Goal: Information Seeking & Learning: Learn about a topic

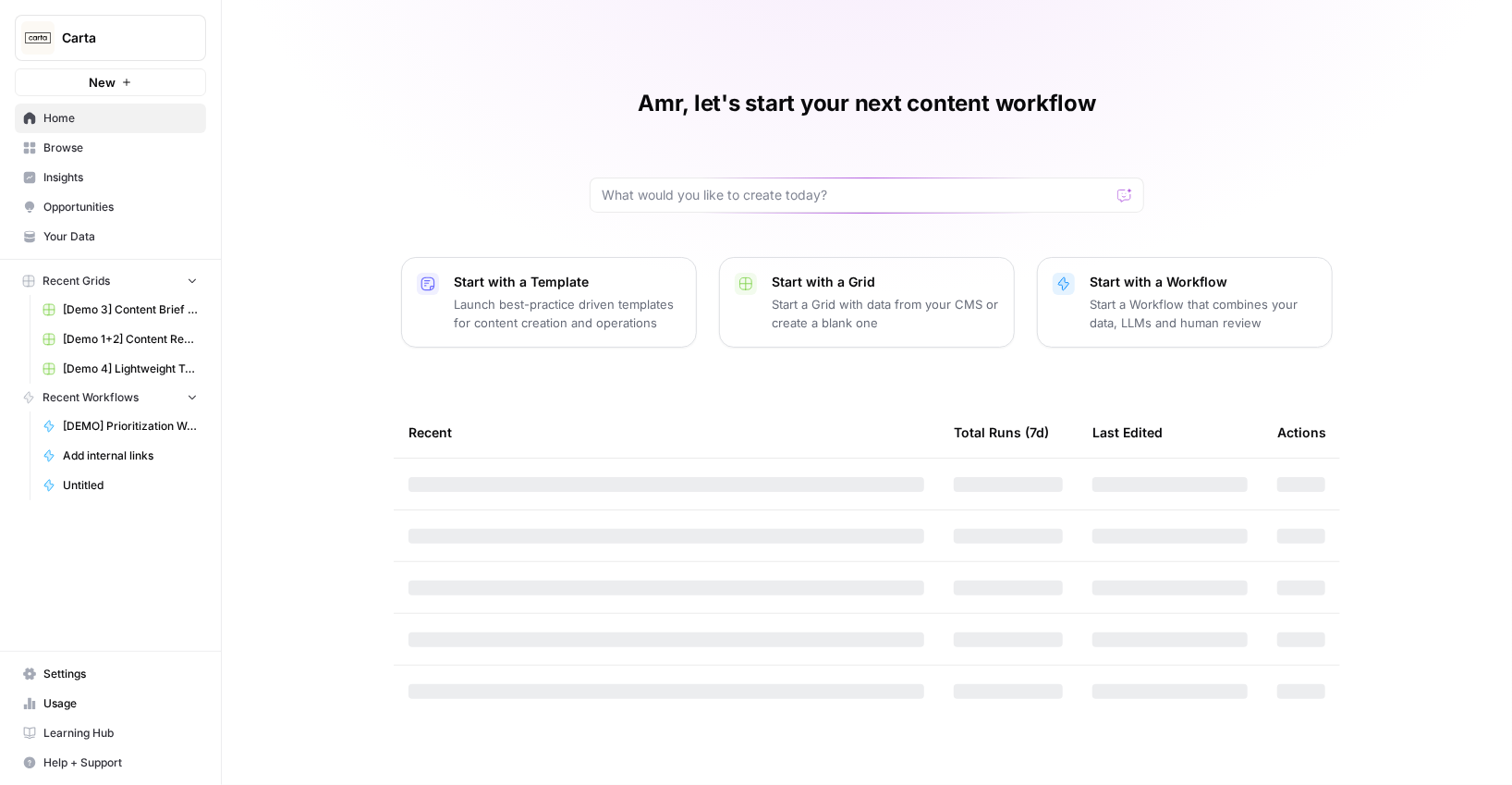
click at [116, 53] on button "Carta" at bounding box center [110, 38] width 191 height 47
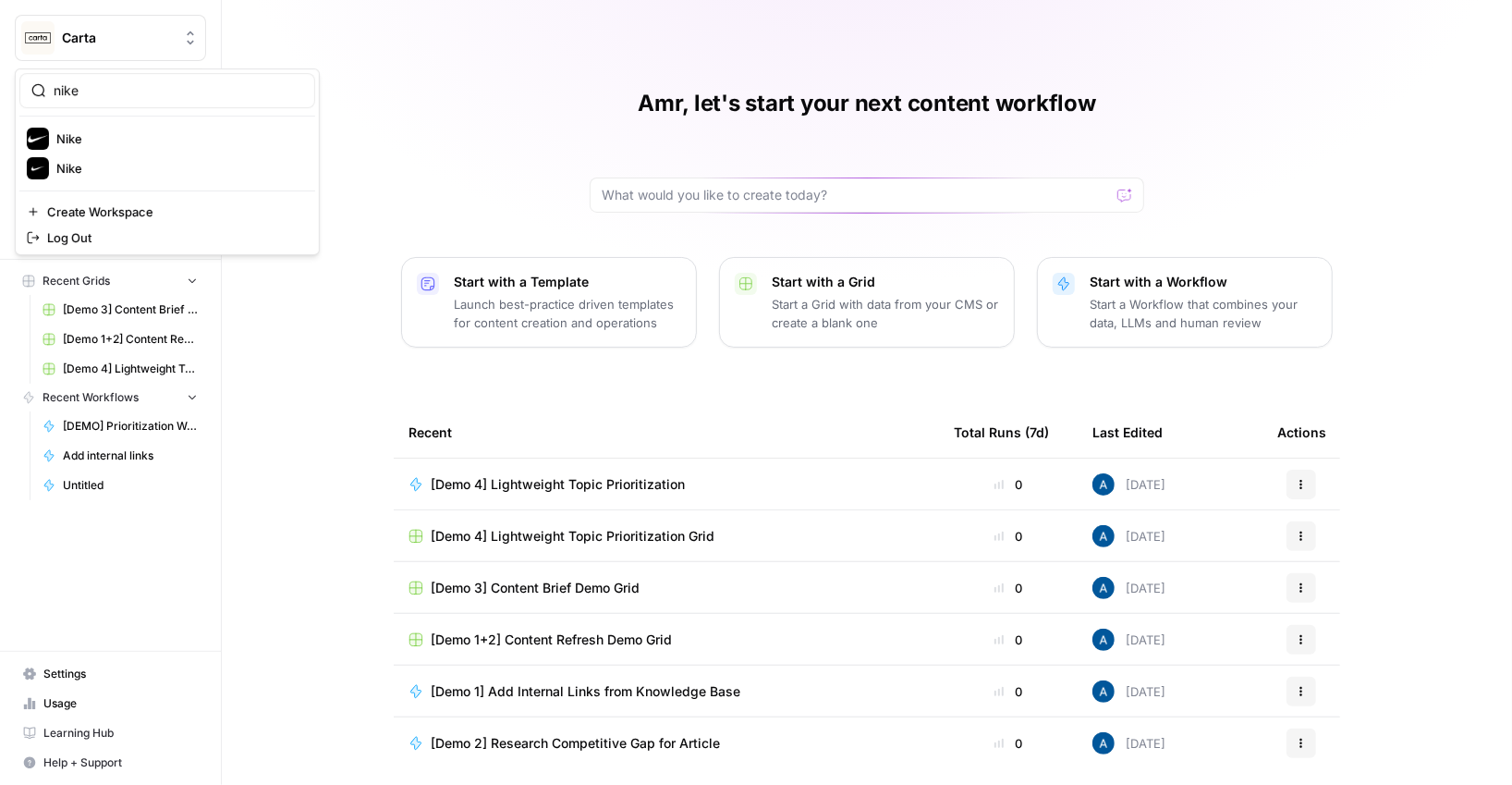
click at [68, 96] on input "nike" at bounding box center [179, 90] width 250 height 19
type input "nike"
click at [90, 143] on span "Nike" at bounding box center [179, 138] width 244 height 19
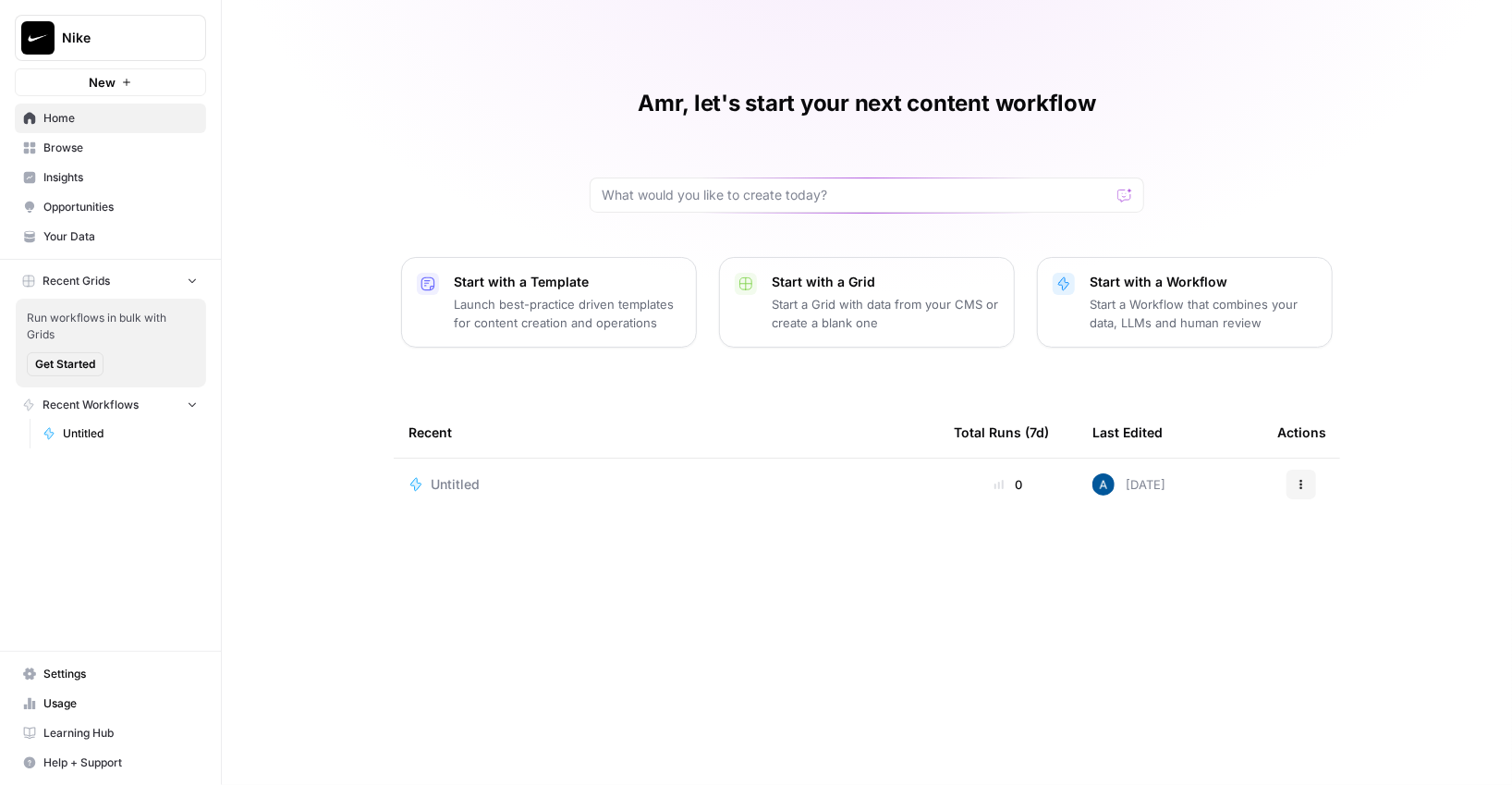
click at [119, 189] on link "Insights" at bounding box center [110, 178] width 191 height 30
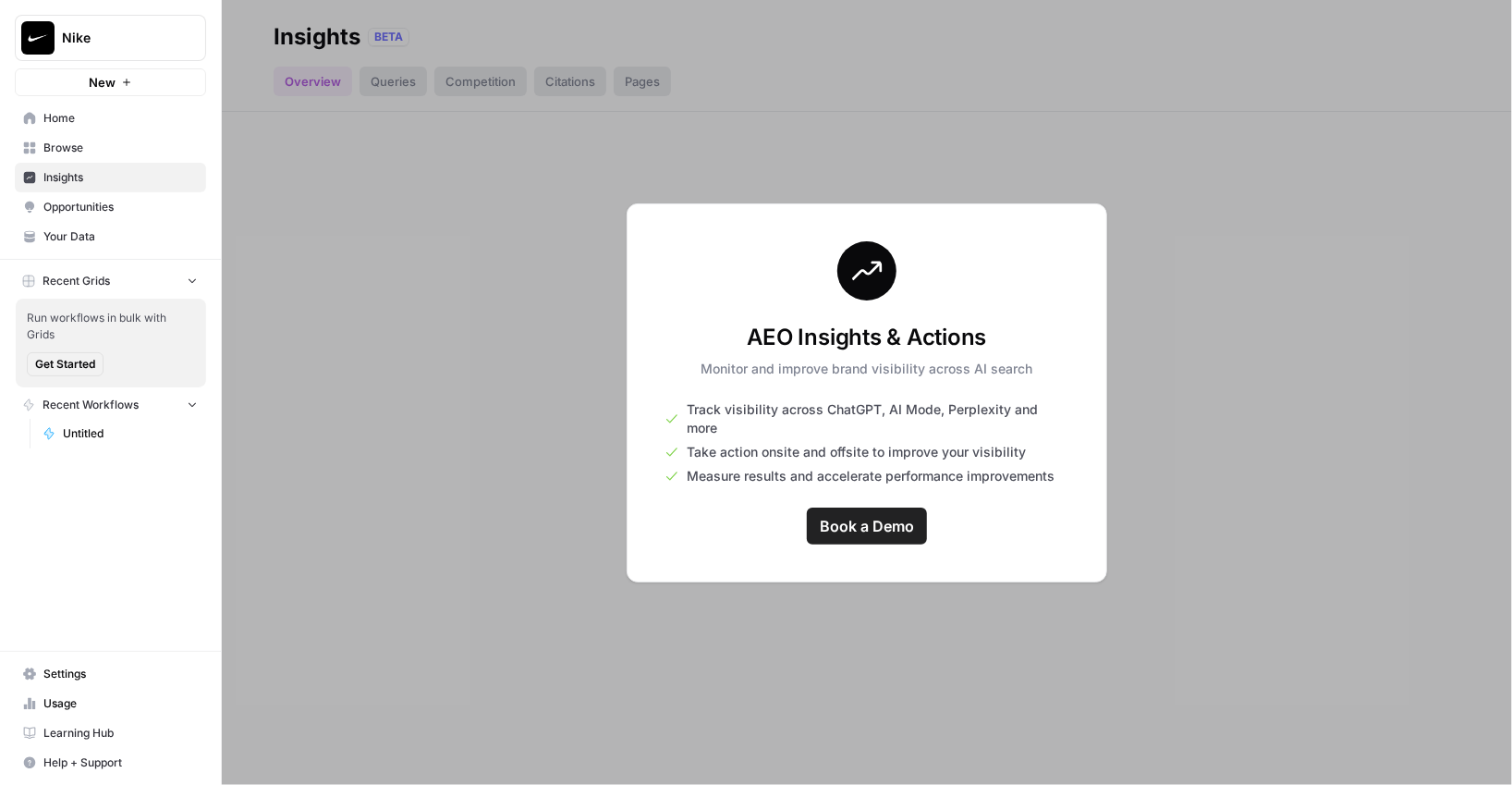
click at [121, 212] on span "Opportunities" at bounding box center [121, 206] width 155 height 17
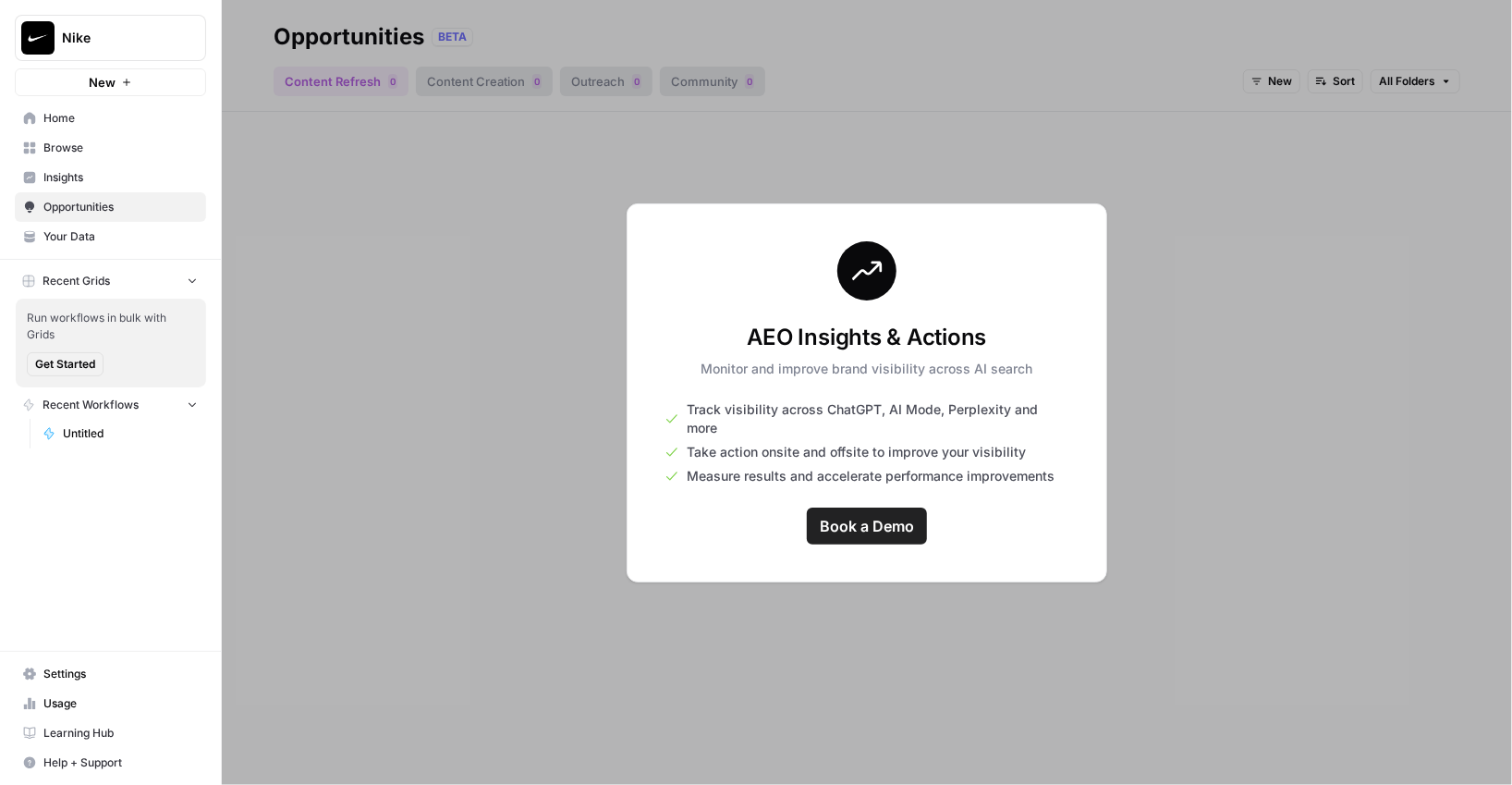
click at [117, 228] on span "Your Data" at bounding box center [121, 236] width 155 height 17
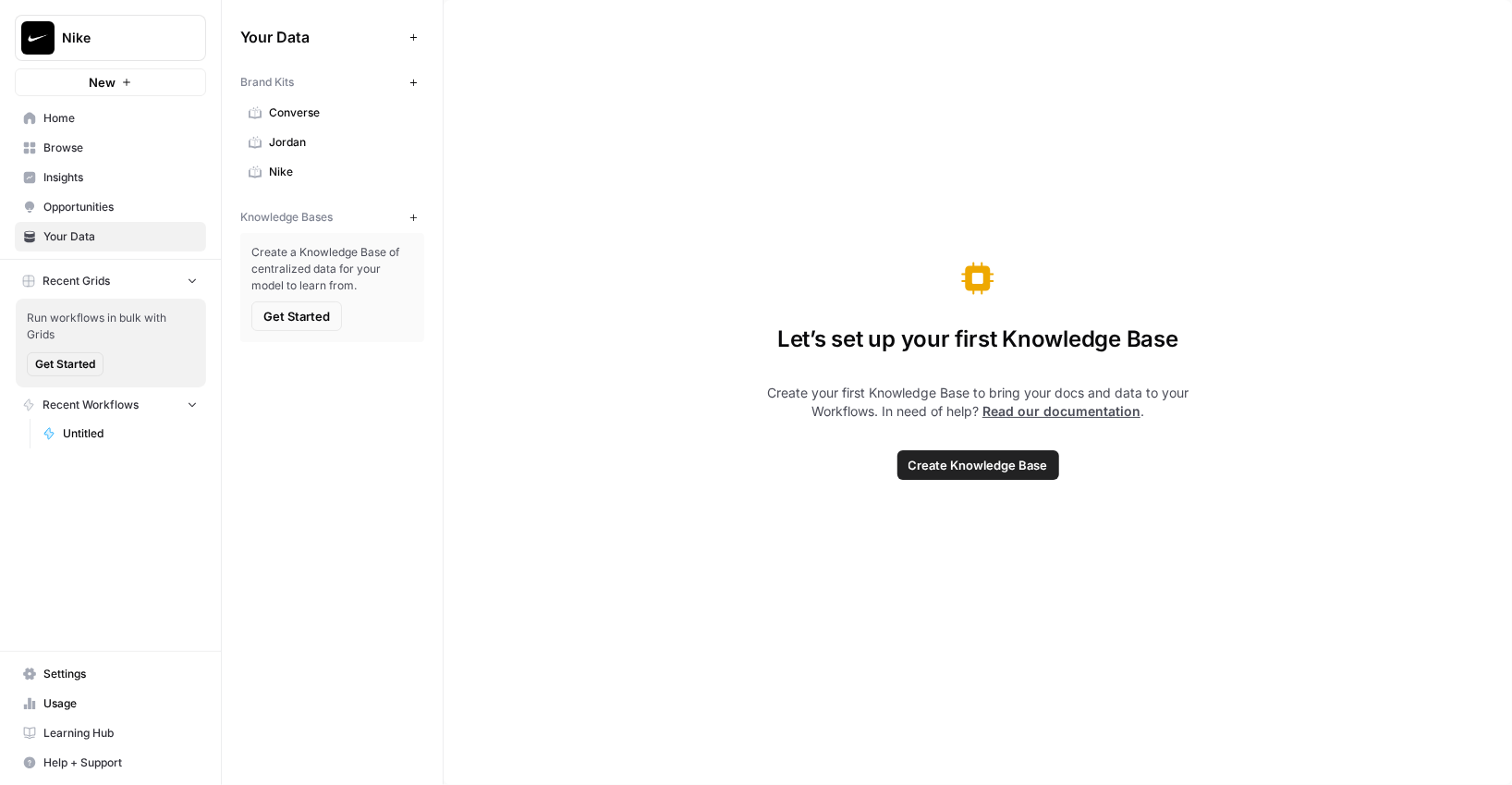
click at [300, 139] on span "Jordan" at bounding box center [342, 142] width 147 height 17
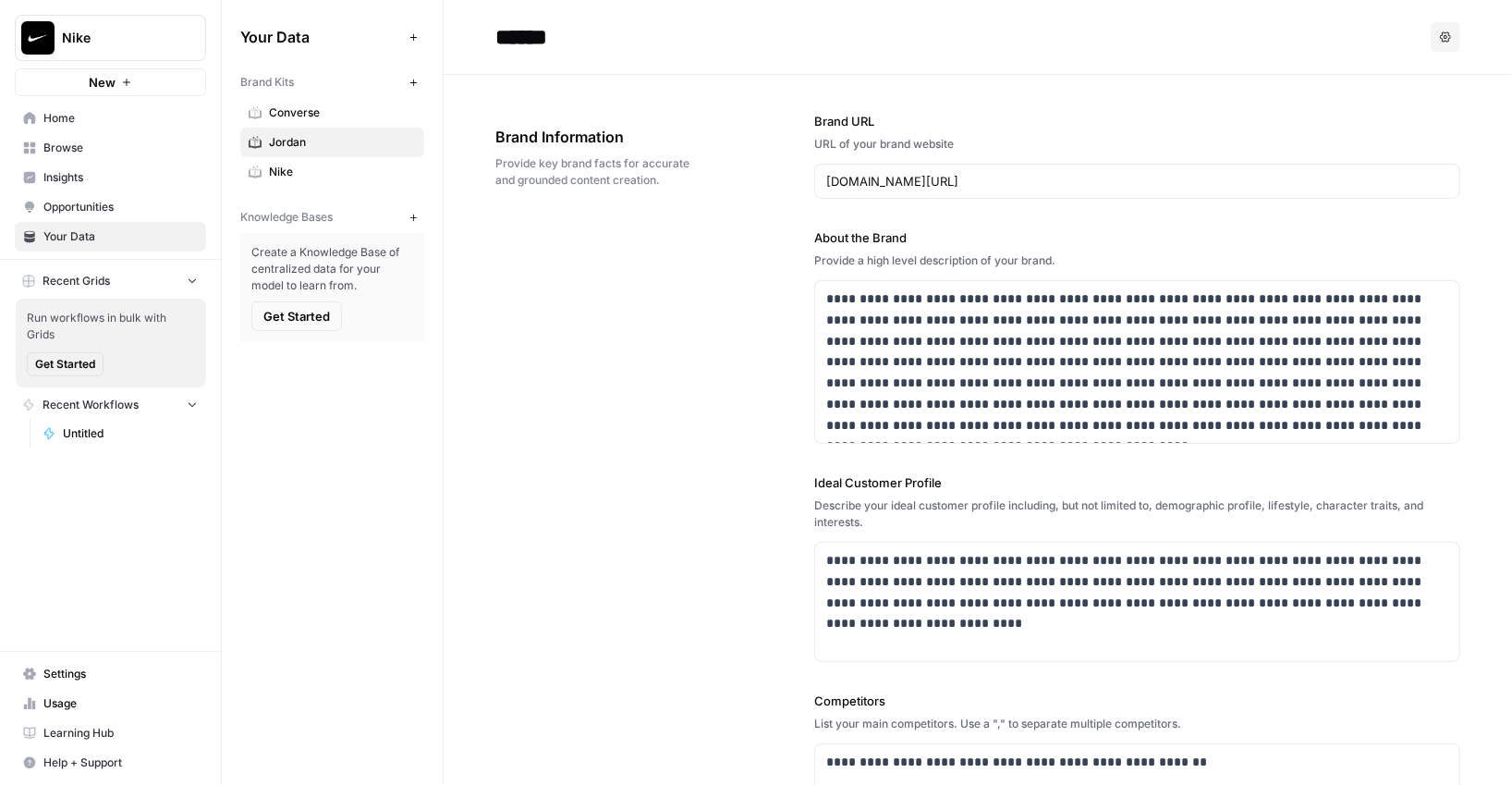
click at [311, 105] on span "Converse" at bounding box center [342, 112] width 147 height 17
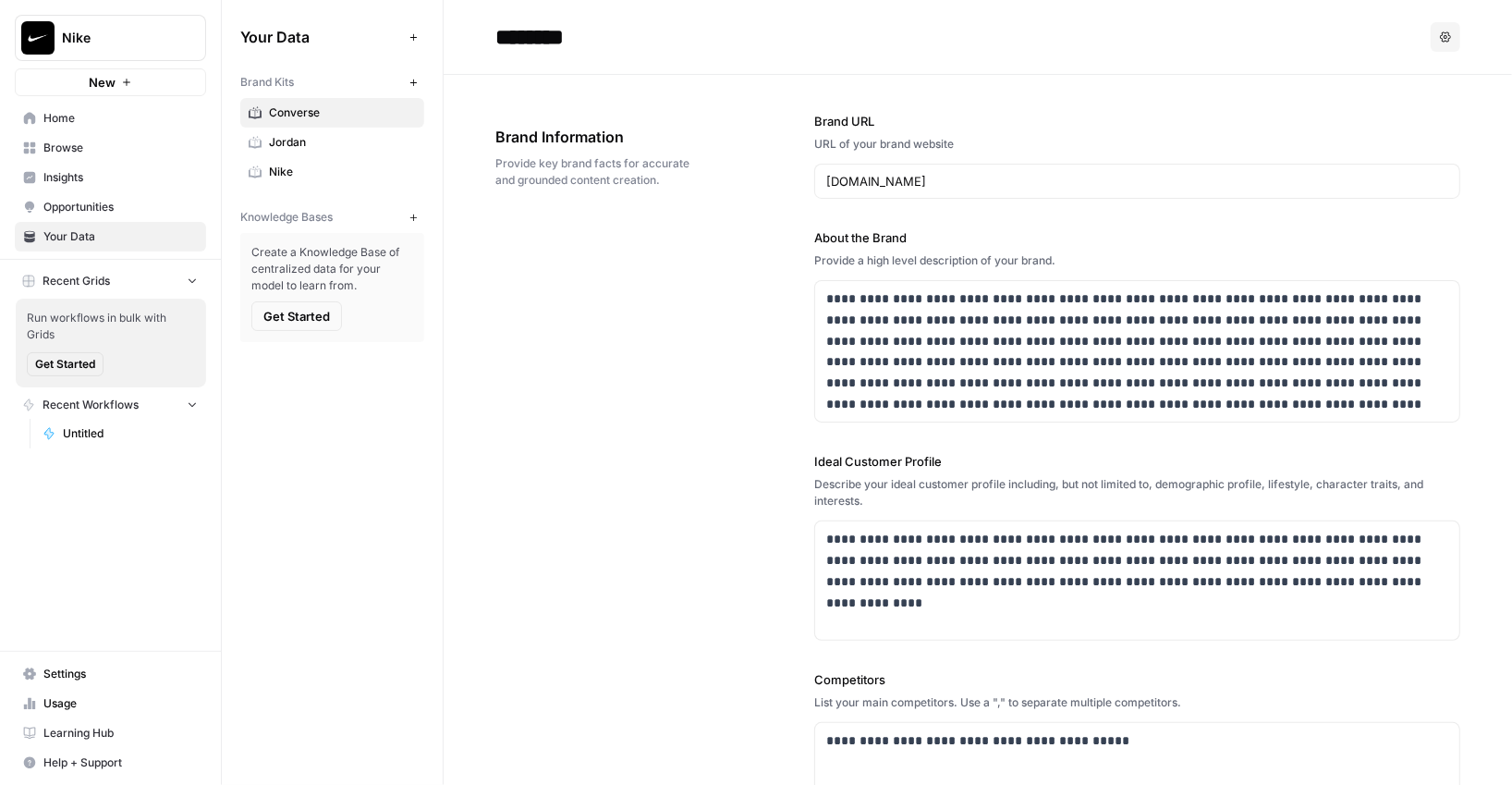
click at [345, 101] on link "Converse" at bounding box center [331, 113] width 184 height 30
click at [346, 138] on span "Jordan" at bounding box center [342, 142] width 147 height 17
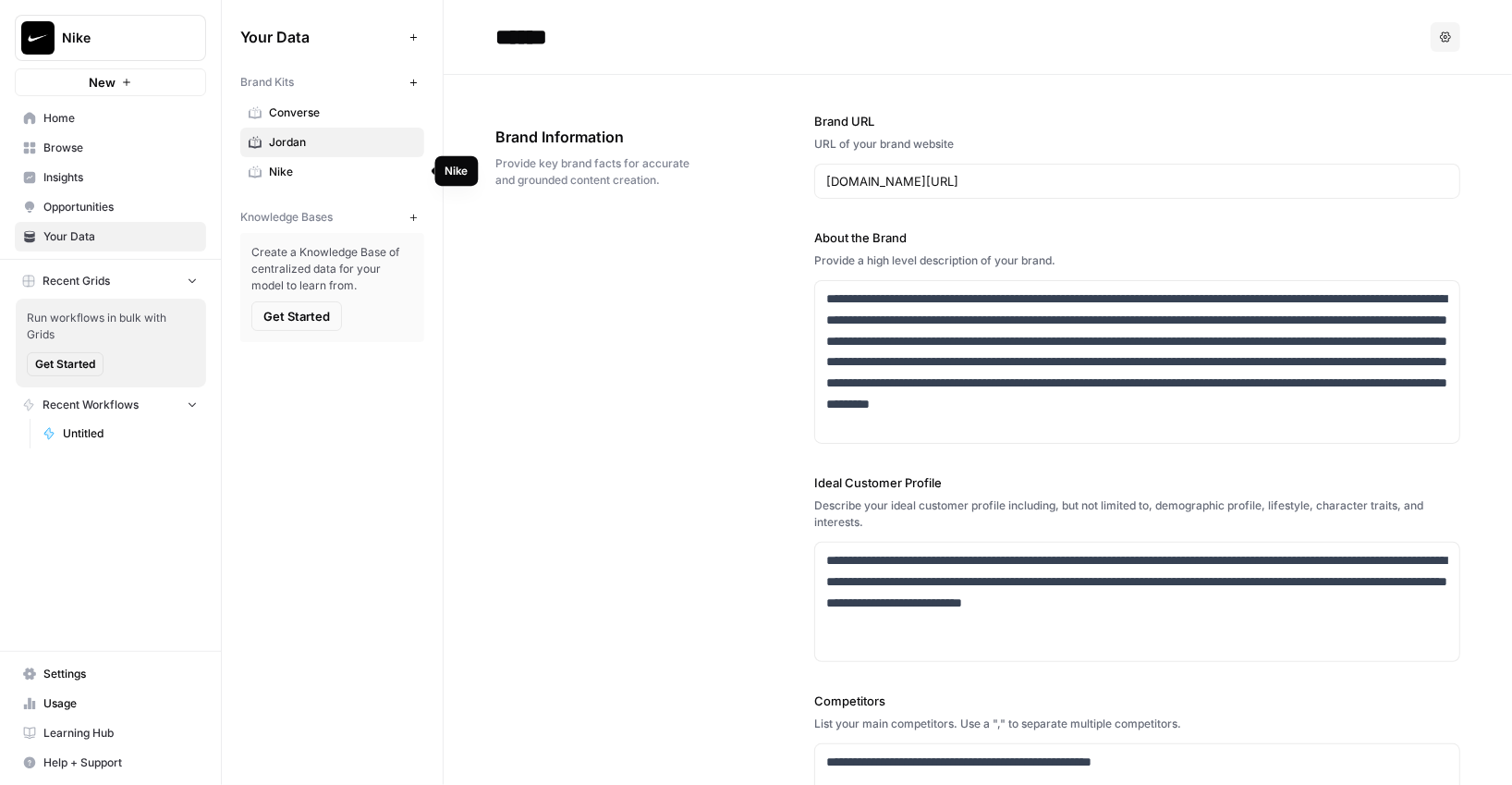
click at [337, 171] on span "Nike" at bounding box center [342, 172] width 147 height 17
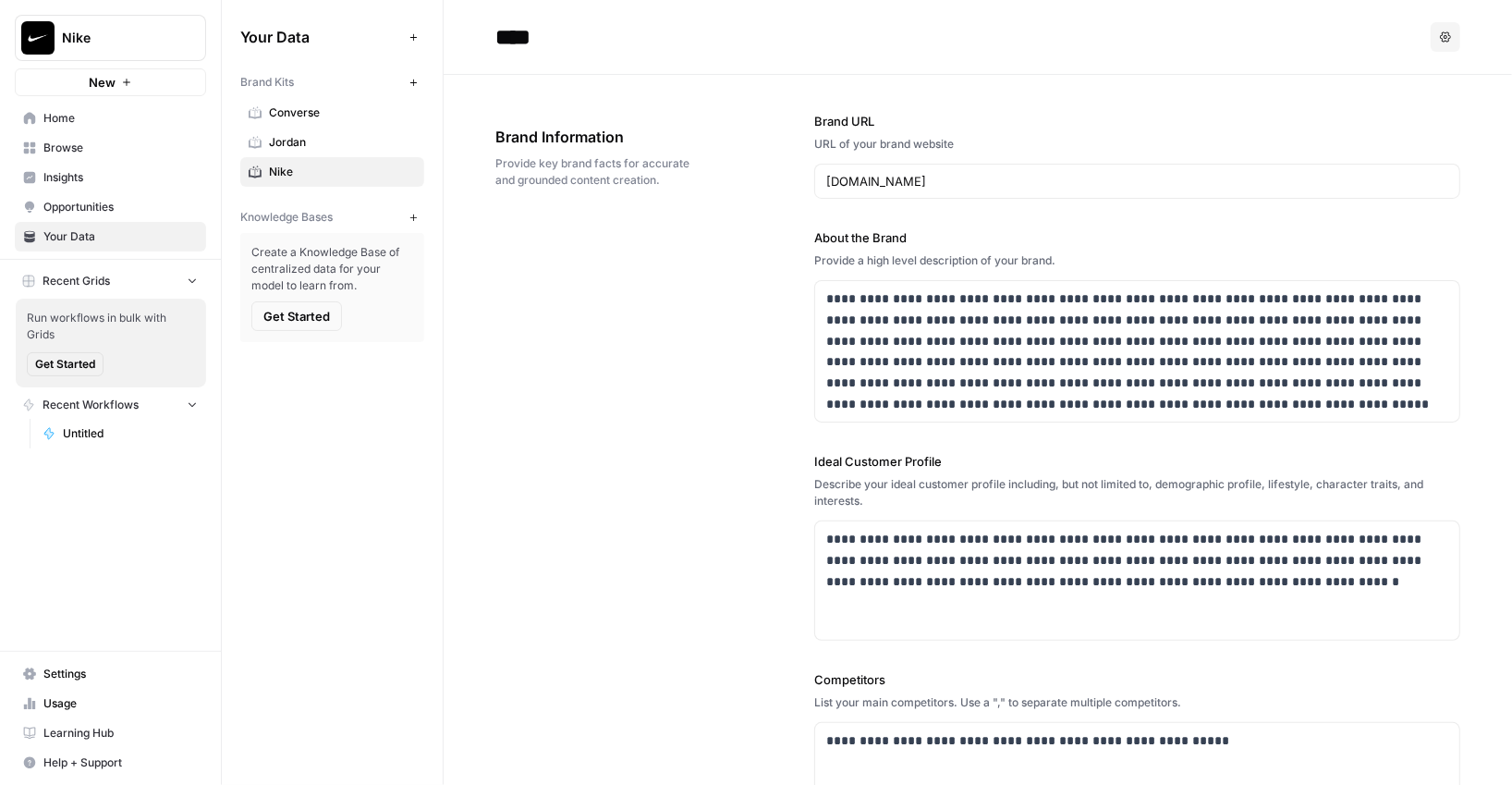
click at [340, 111] on span "Converse" at bounding box center [342, 112] width 147 height 17
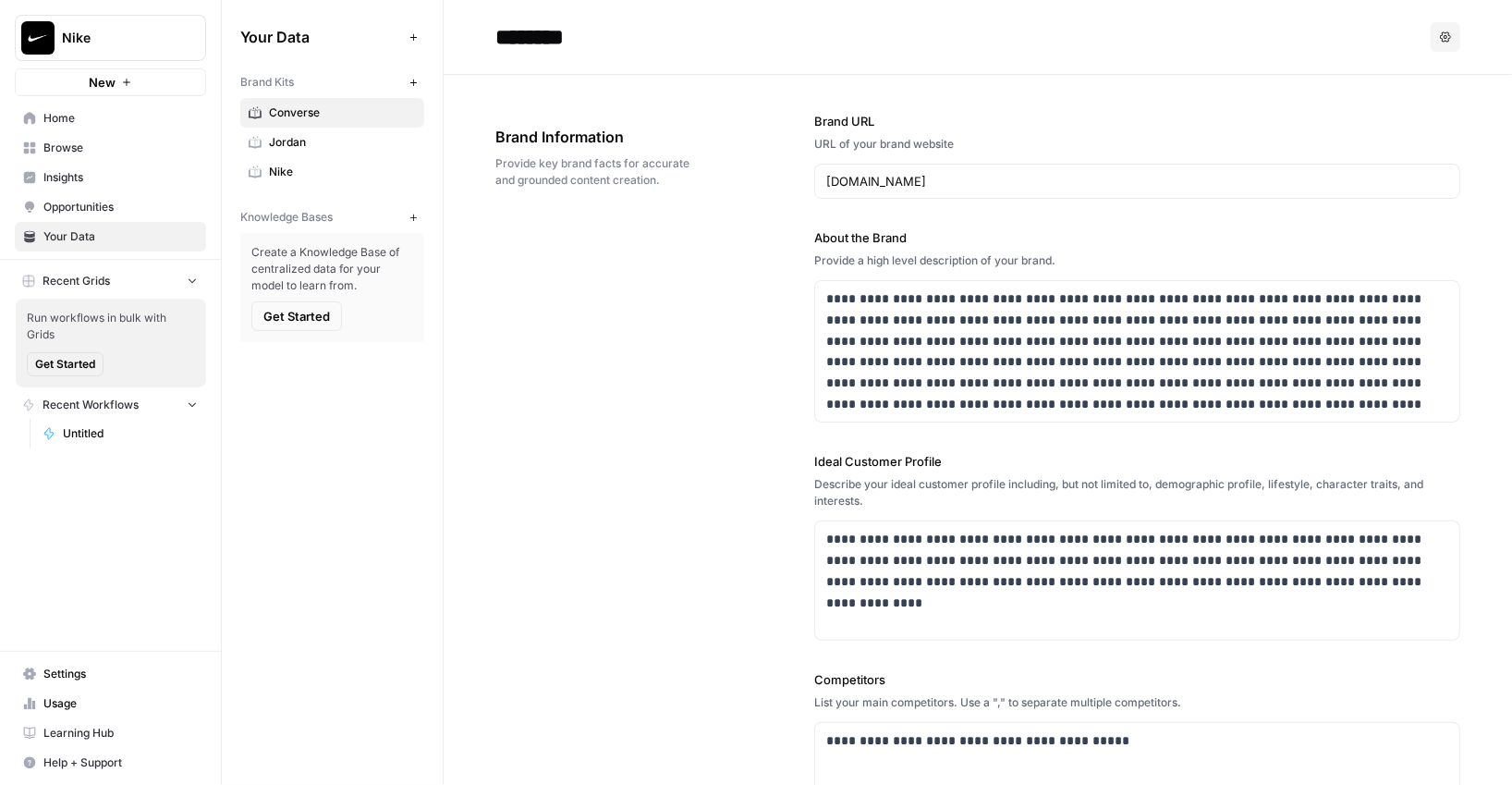
click at [336, 140] on span "Jordan" at bounding box center [342, 142] width 147 height 17
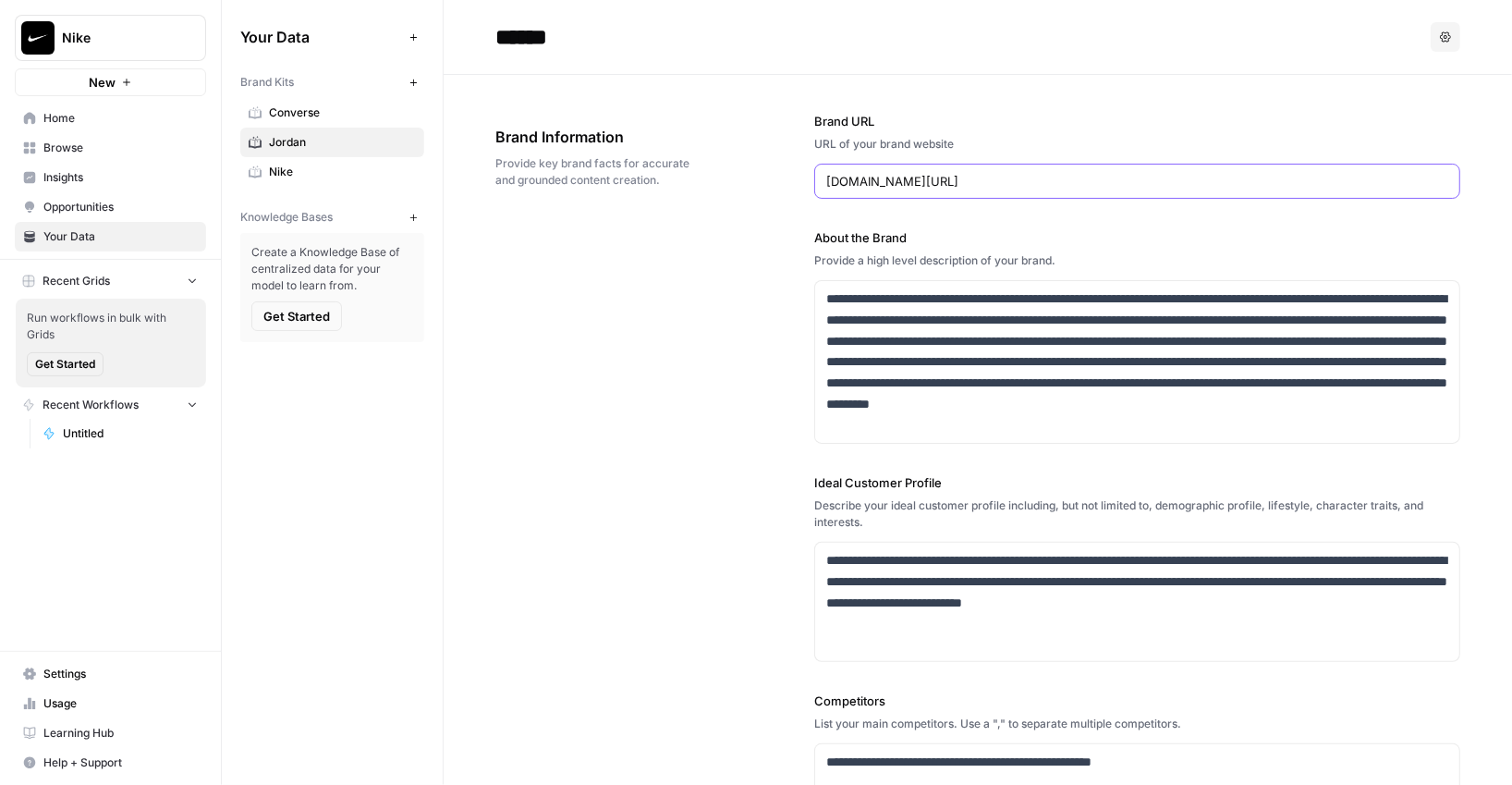
drag, startPoint x: 938, startPoint y: 188, endPoint x: 779, endPoint y: 179, distance: 159.3
click at [779, 179] on div "**********" at bounding box center [977, 589] width 965 height 1028
click at [660, 320] on div "**********" at bounding box center [977, 589] width 965 height 1028
click at [103, 115] on span "Home" at bounding box center [121, 118] width 155 height 17
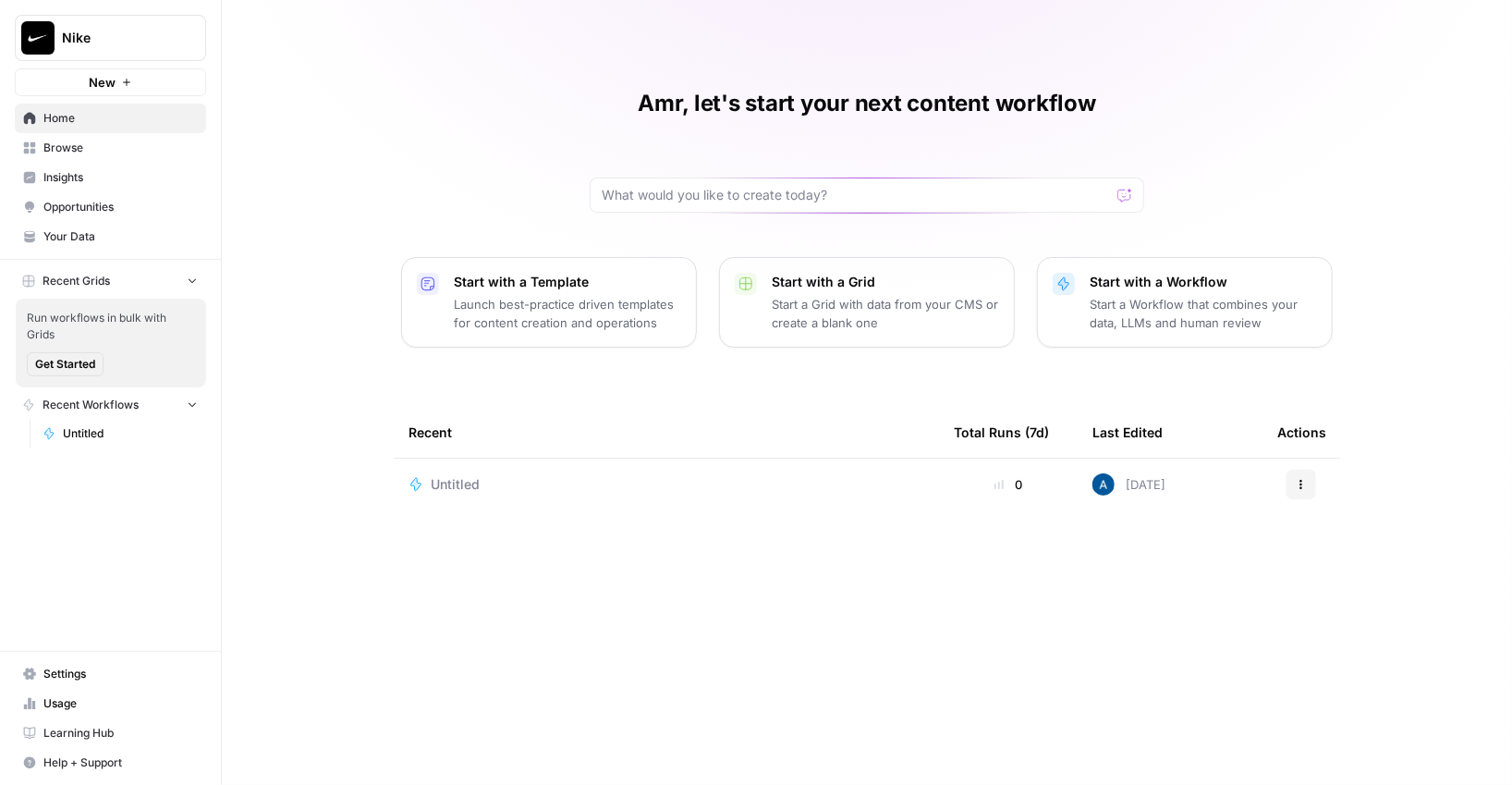
click at [111, 160] on link "Browse" at bounding box center [110, 148] width 191 height 30
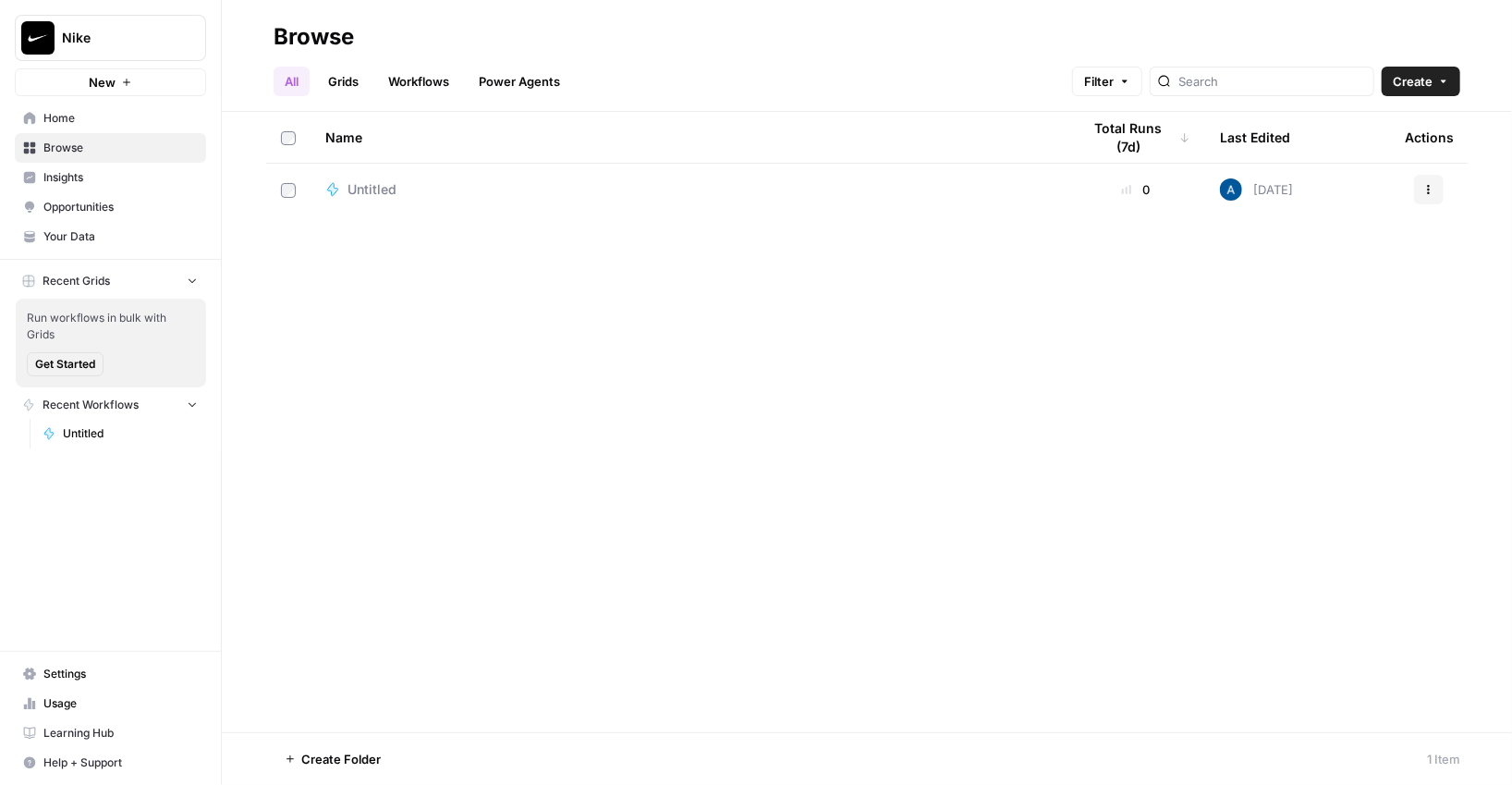
click at [95, 209] on span "Opportunities" at bounding box center [121, 206] width 155 height 17
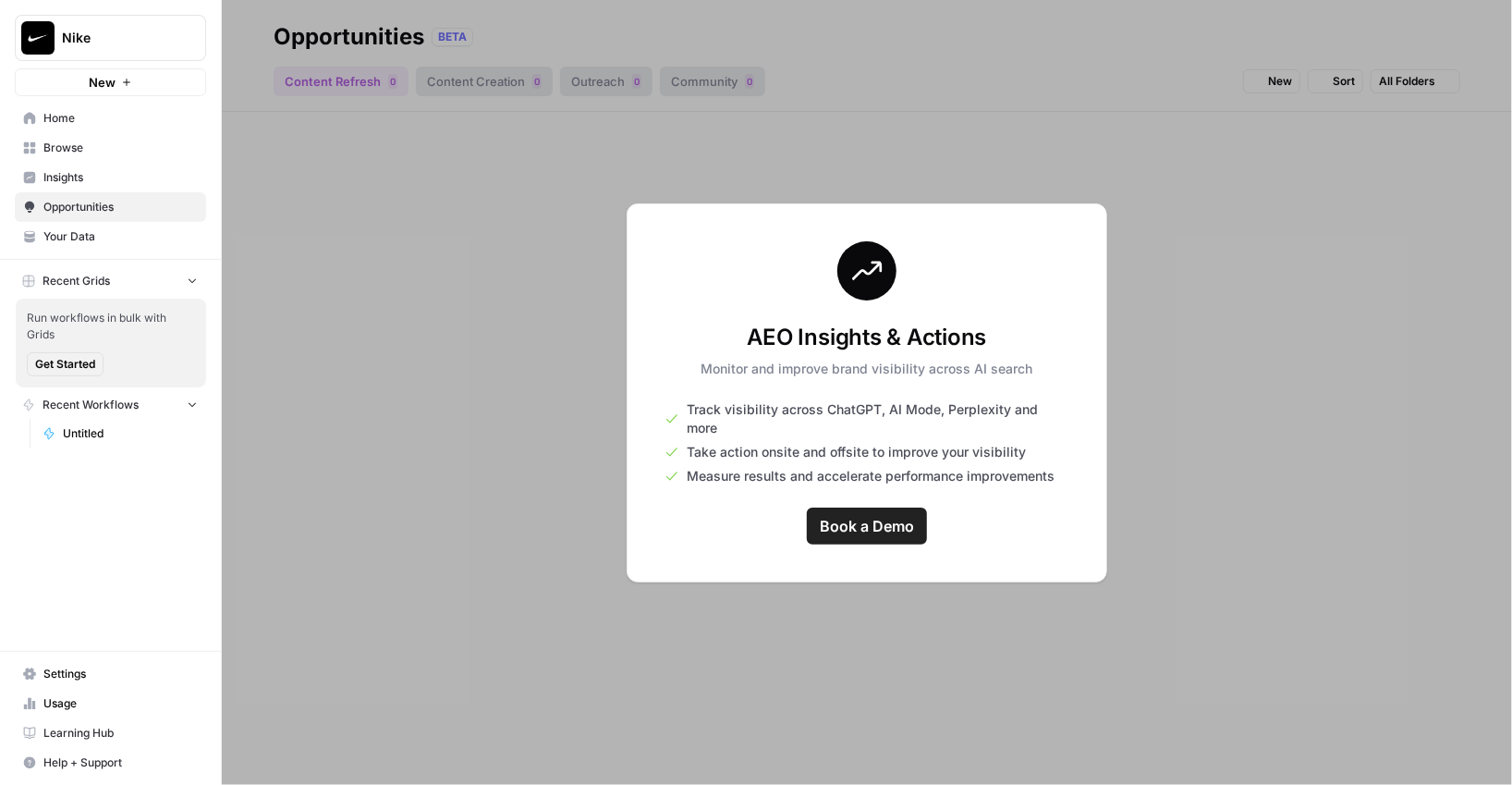
click at [101, 189] on link "Insights" at bounding box center [110, 178] width 191 height 30
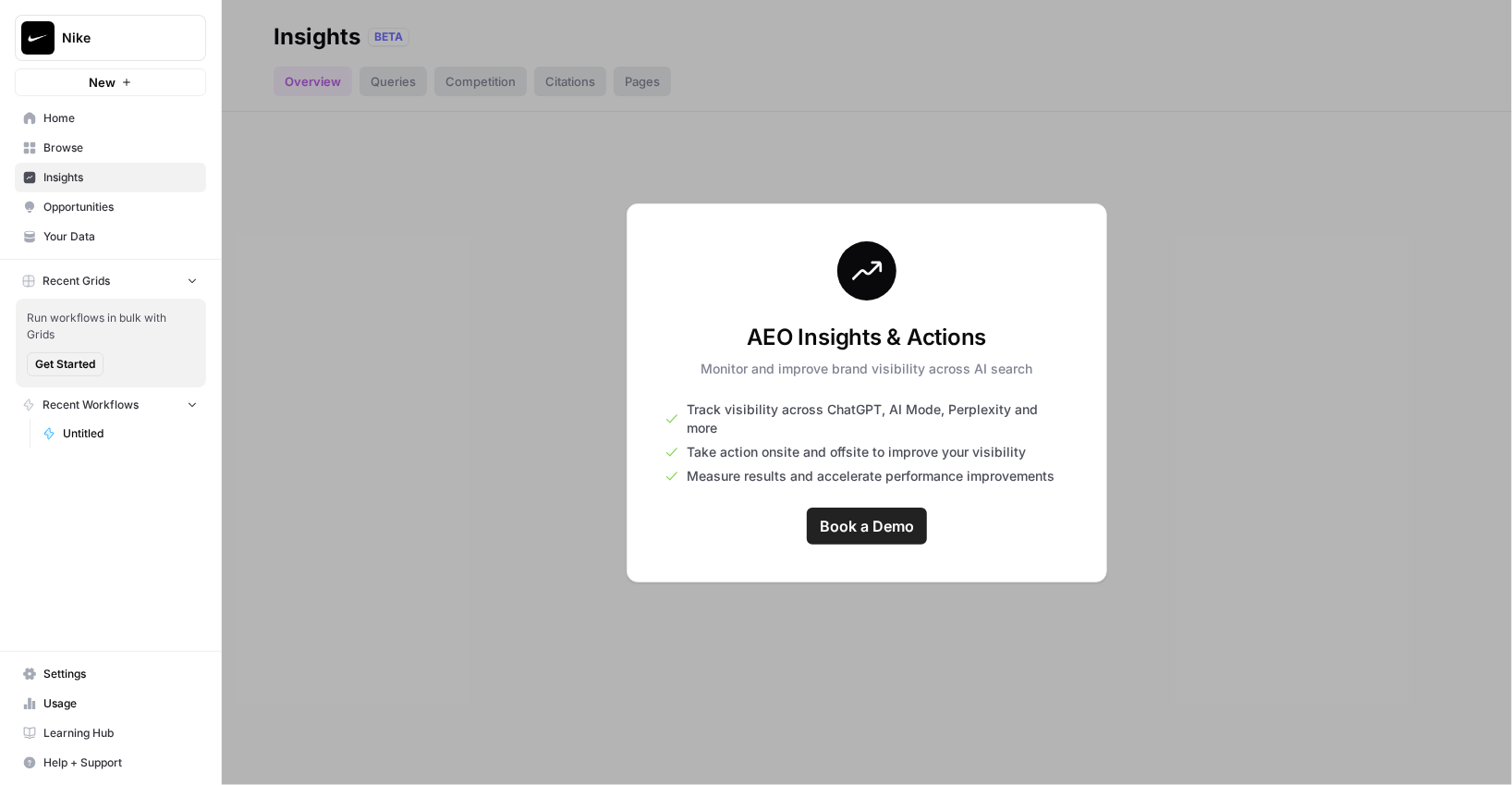
click at [87, 219] on link "Opportunities" at bounding box center [110, 207] width 191 height 30
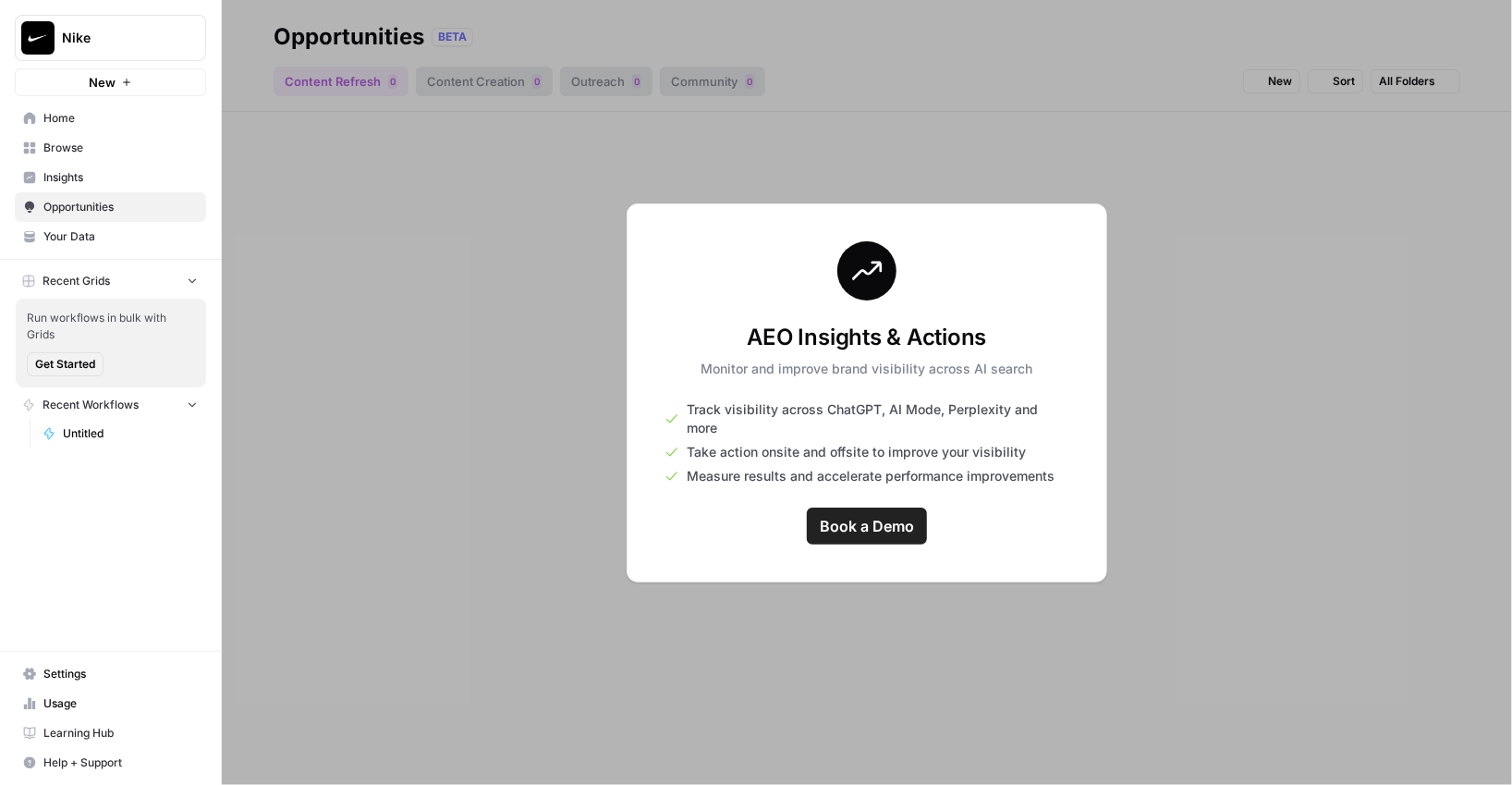
click at [89, 229] on span "Your Data" at bounding box center [121, 236] width 155 height 17
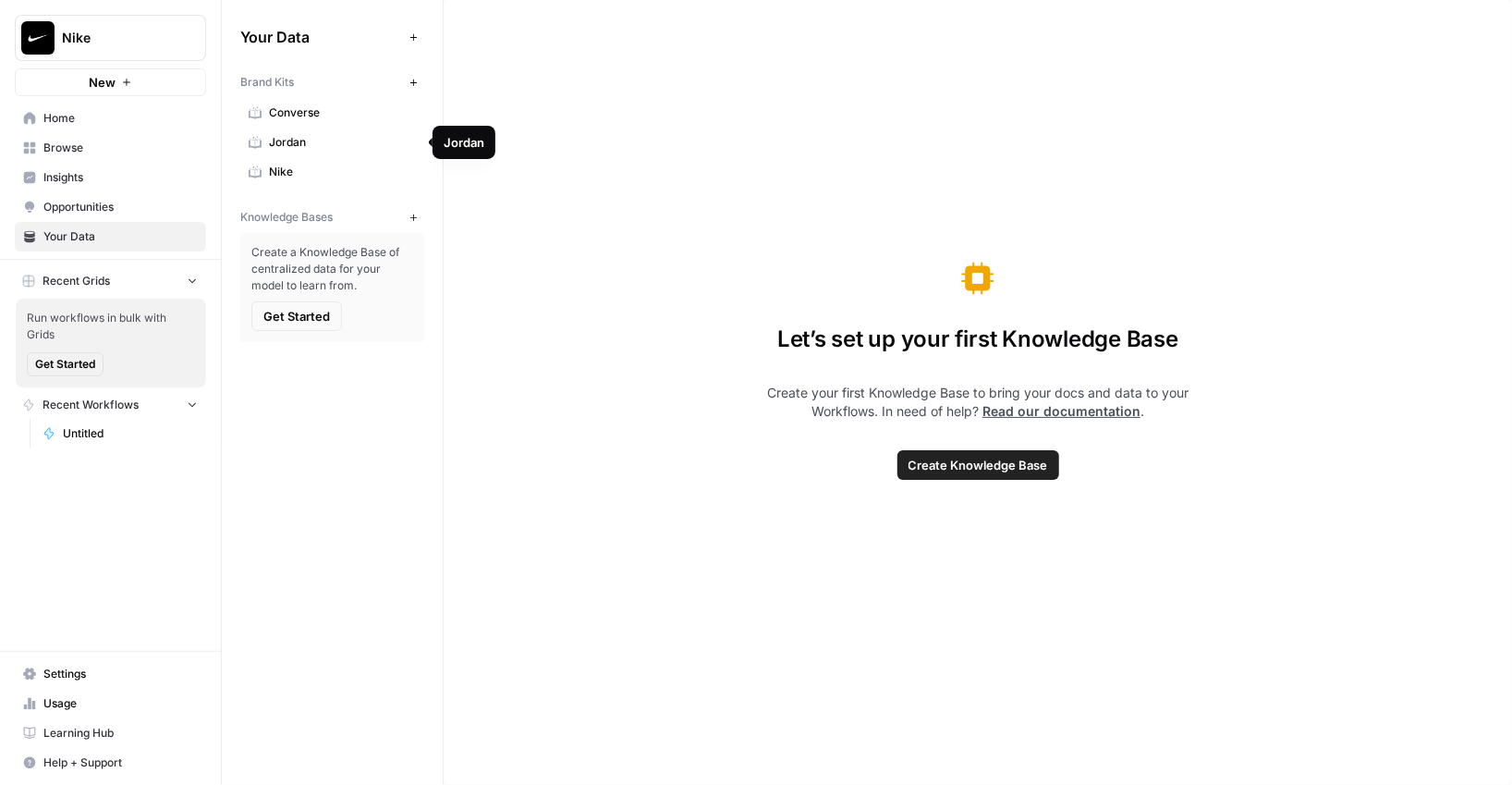
click at [262, 170] on link "Nike" at bounding box center [331, 172] width 184 height 30
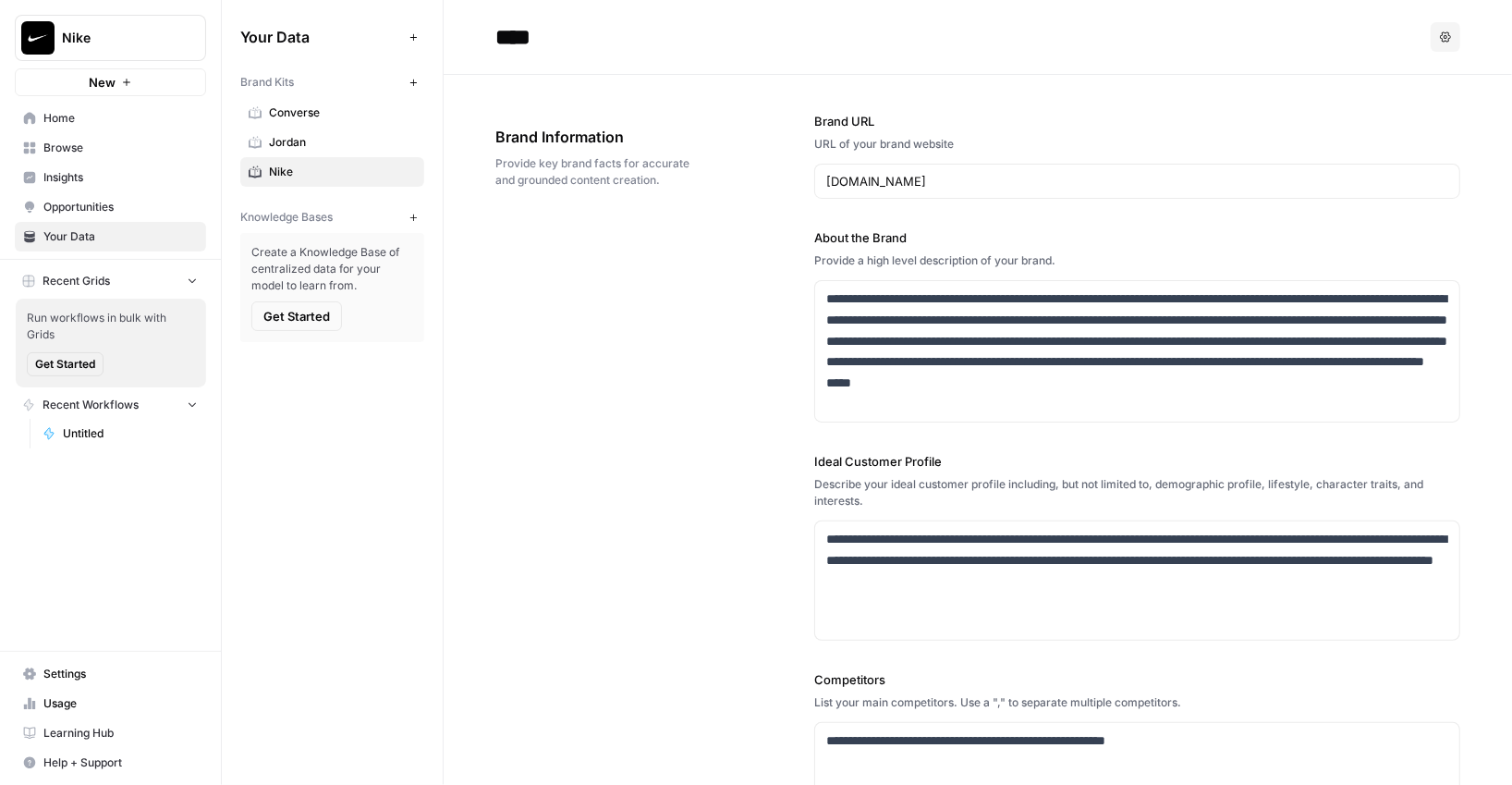
click at [322, 124] on link "Converse" at bounding box center [331, 113] width 184 height 30
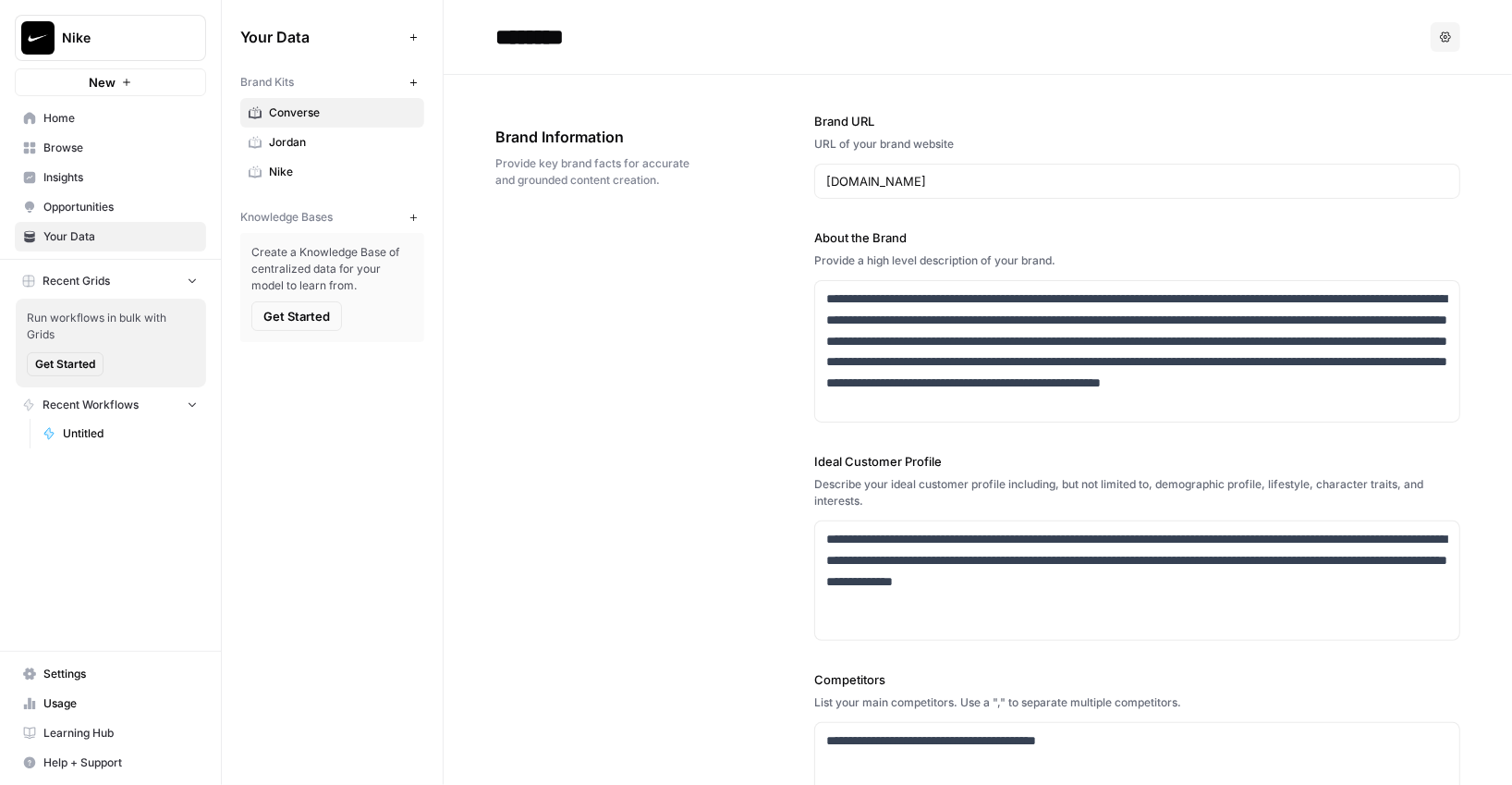
click at [74, 155] on span "Browse" at bounding box center [121, 148] width 155 height 17
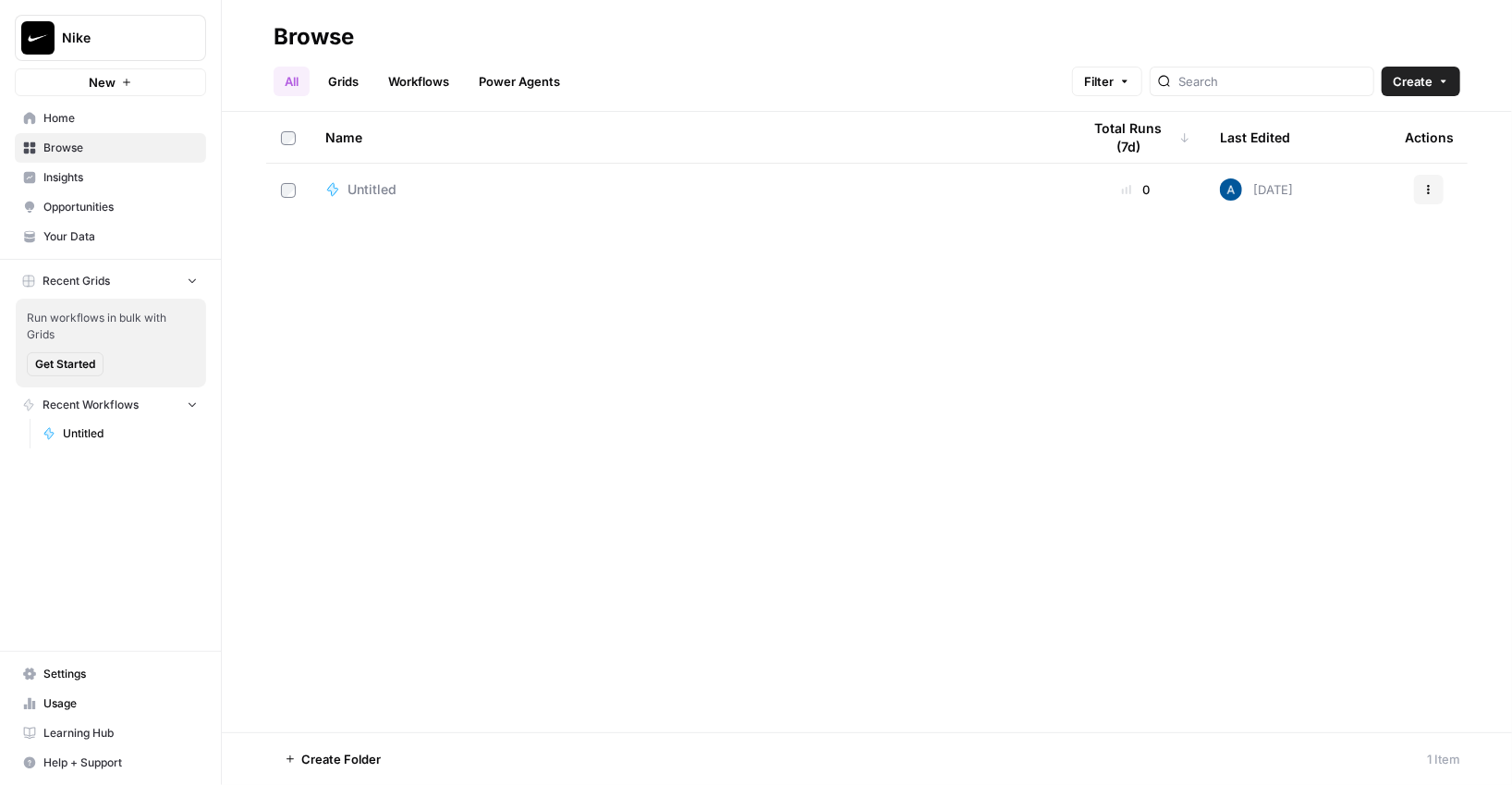
click at [63, 196] on link "Opportunities" at bounding box center [110, 207] width 191 height 30
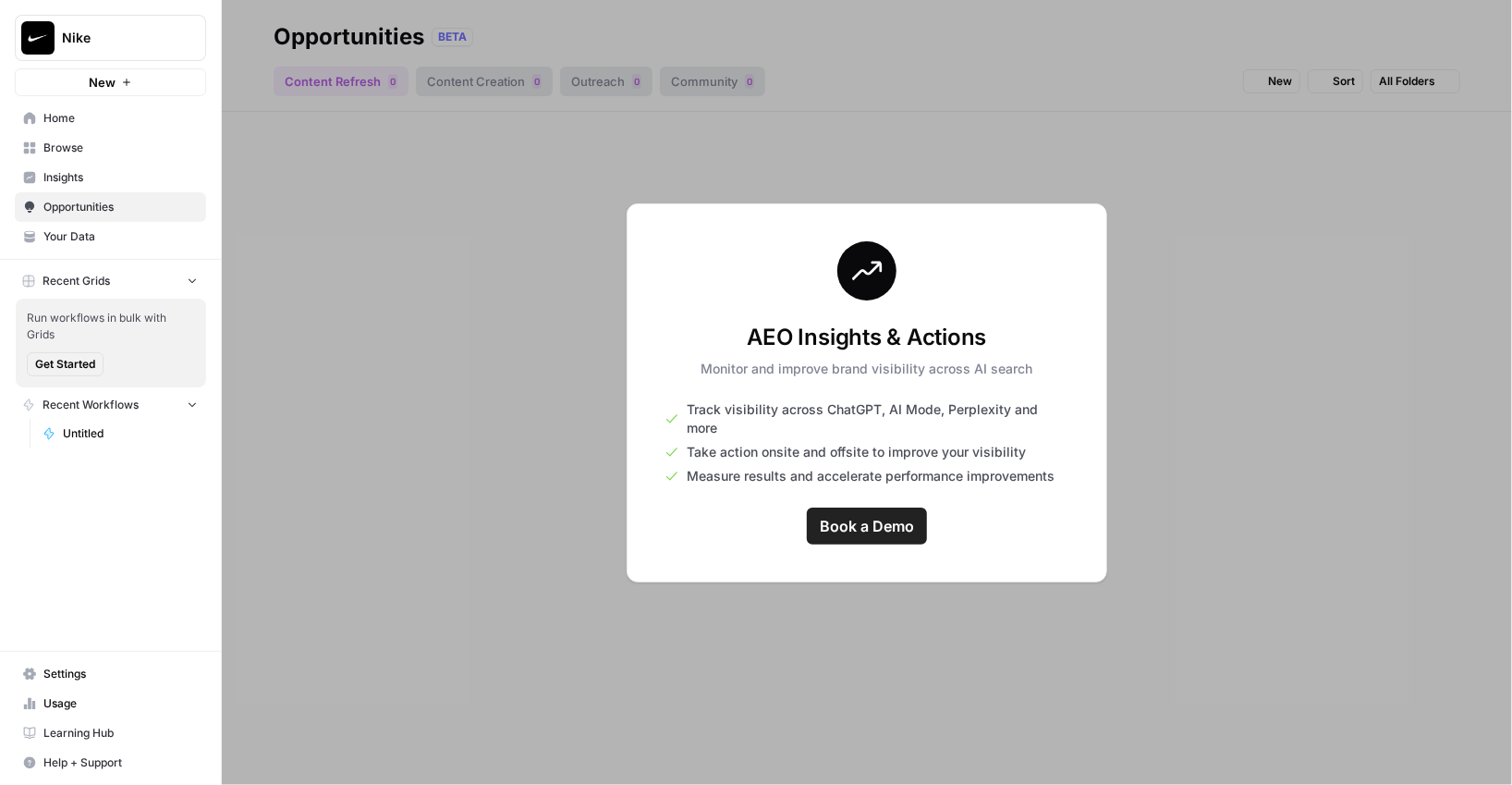
click at [72, 183] on span "Insights" at bounding box center [121, 178] width 155 height 17
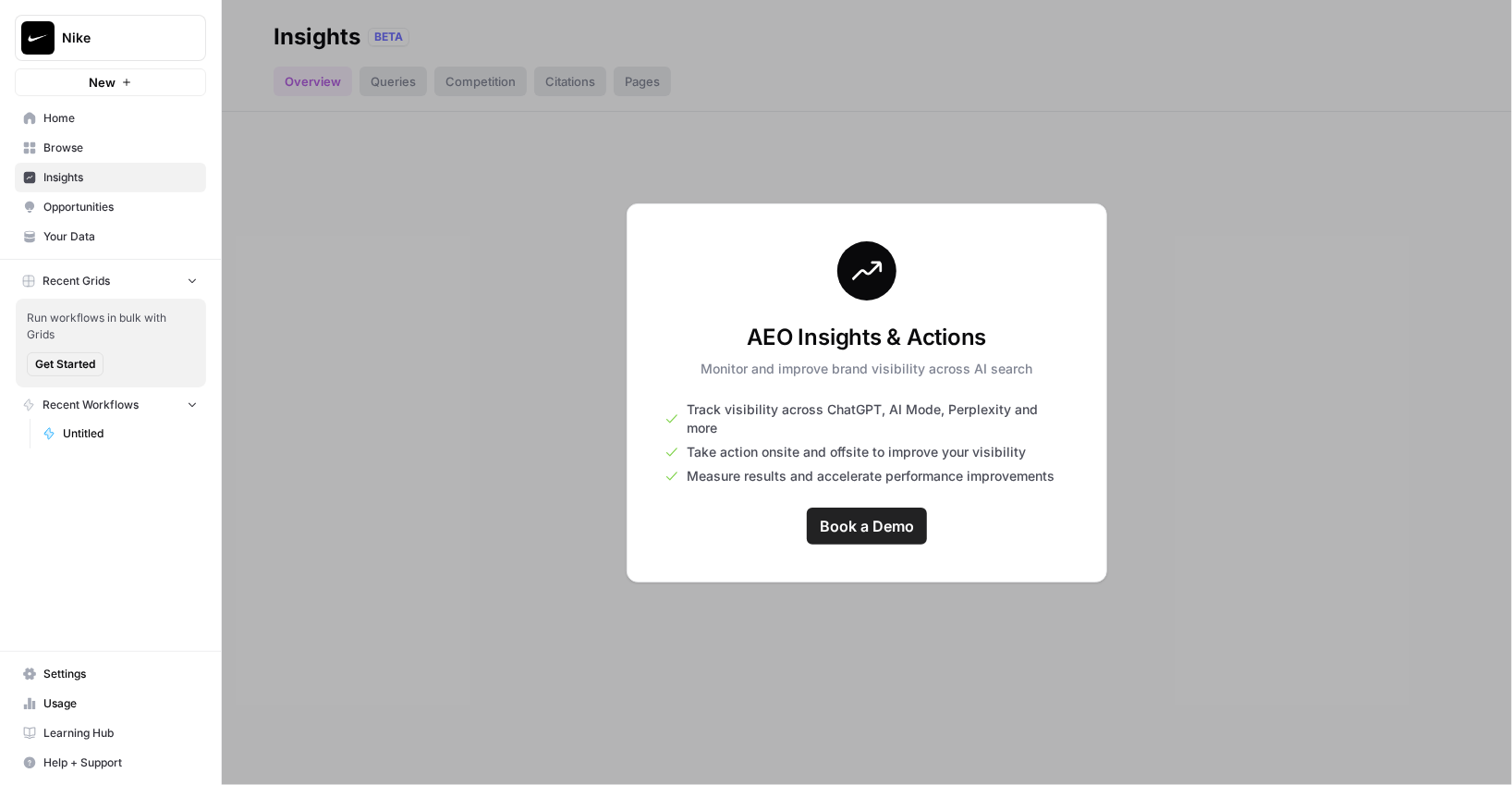
click at [359, 245] on div at bounding box center [867, 392] width 1291 height 785
click at [62, 203] on span "Opportunities" at bounding box center [121, 206] width 155 height 17
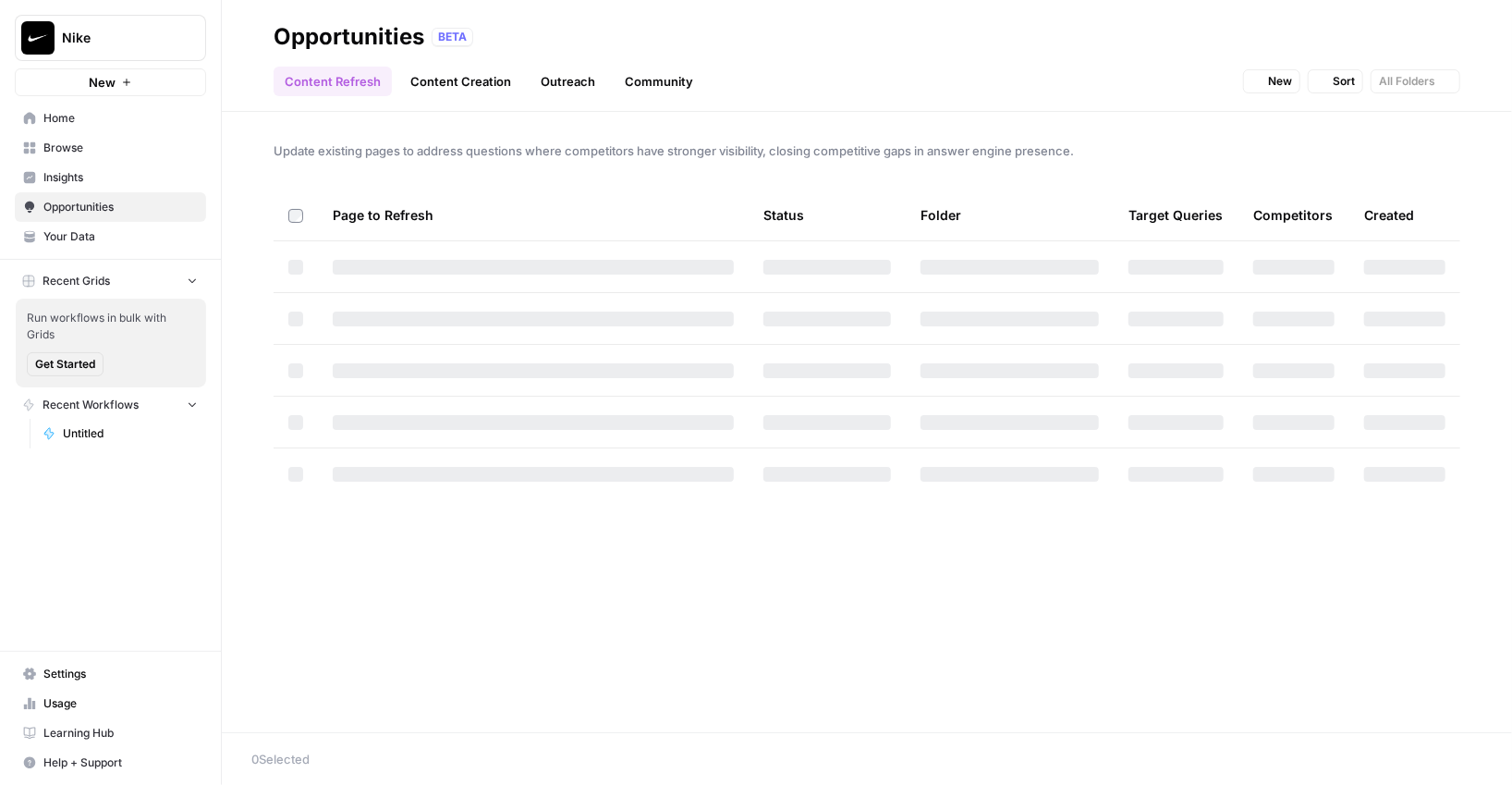
click at [79, 177] on span "Insights" at bounding box center [121, 178] width 155 height 17
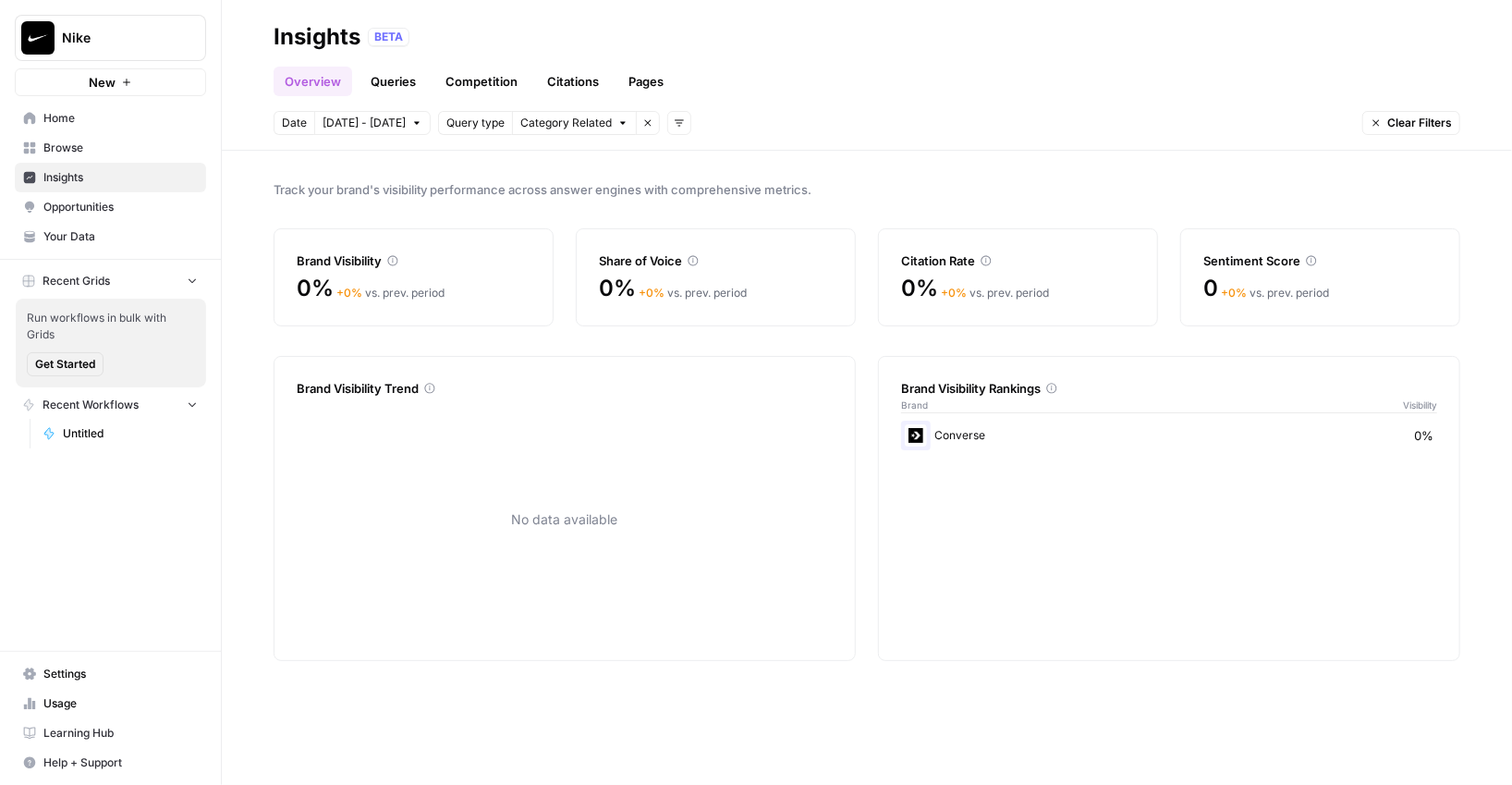
click at [372, 79] on link "Queries" at bounding box center [393, 81] width 67 height 30
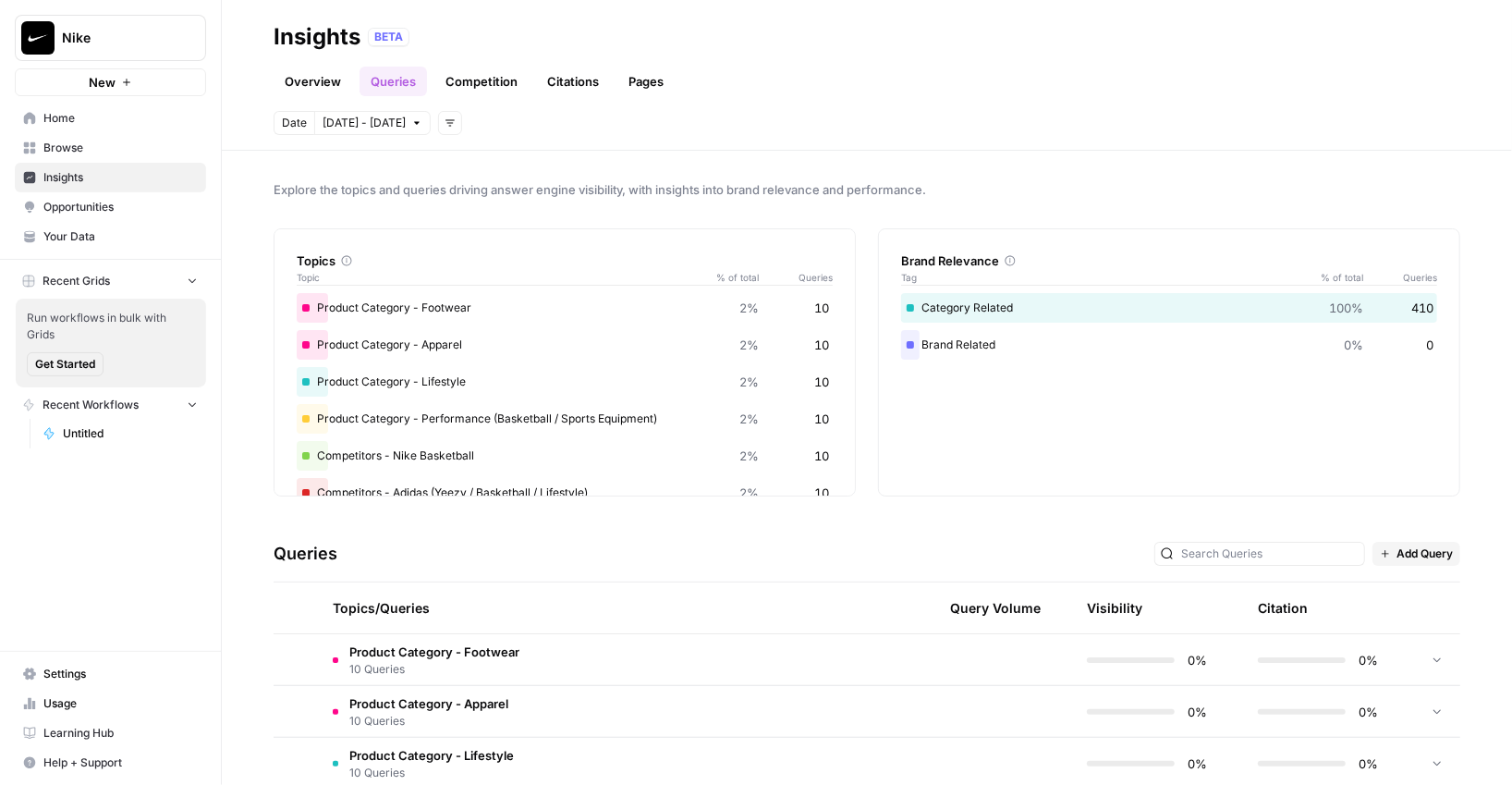
click at [278, 83] on link "Overview" at bounding box center [313, 81] width 78 height 30
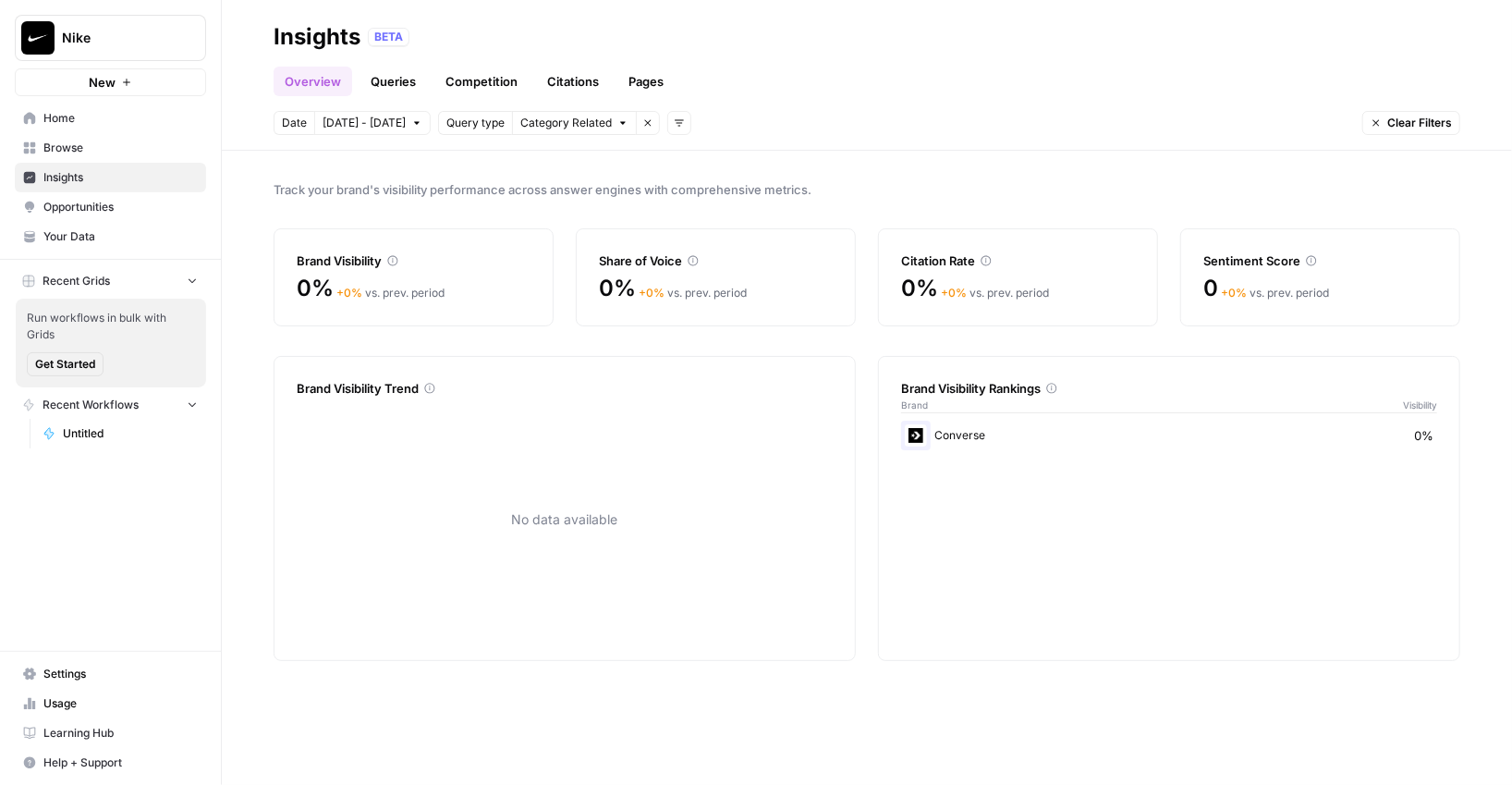
click at [370, 86] on link "Queries" at bounding box center [393, 81] width 67 height 30
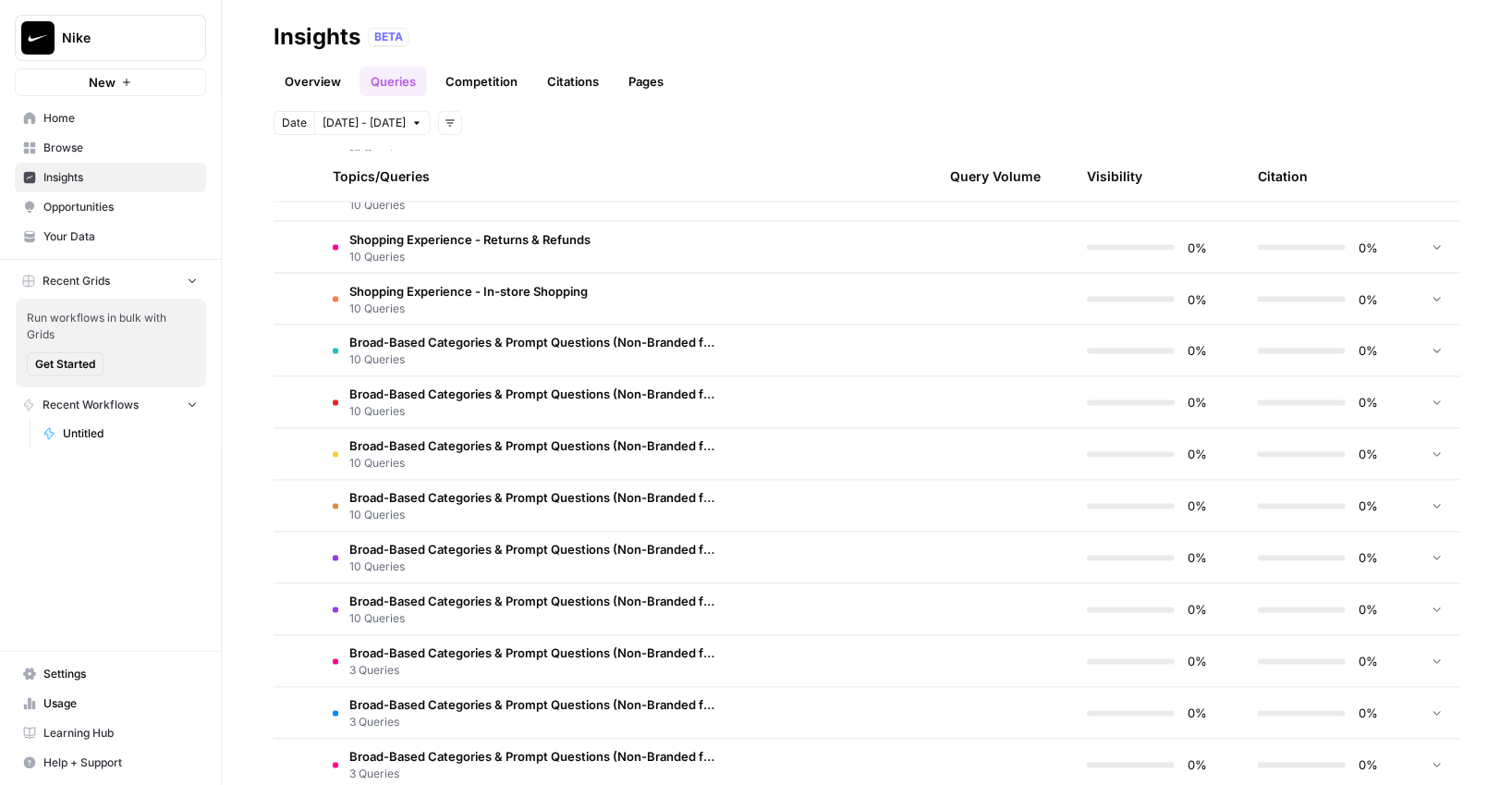
scroll to position [2157, 0]
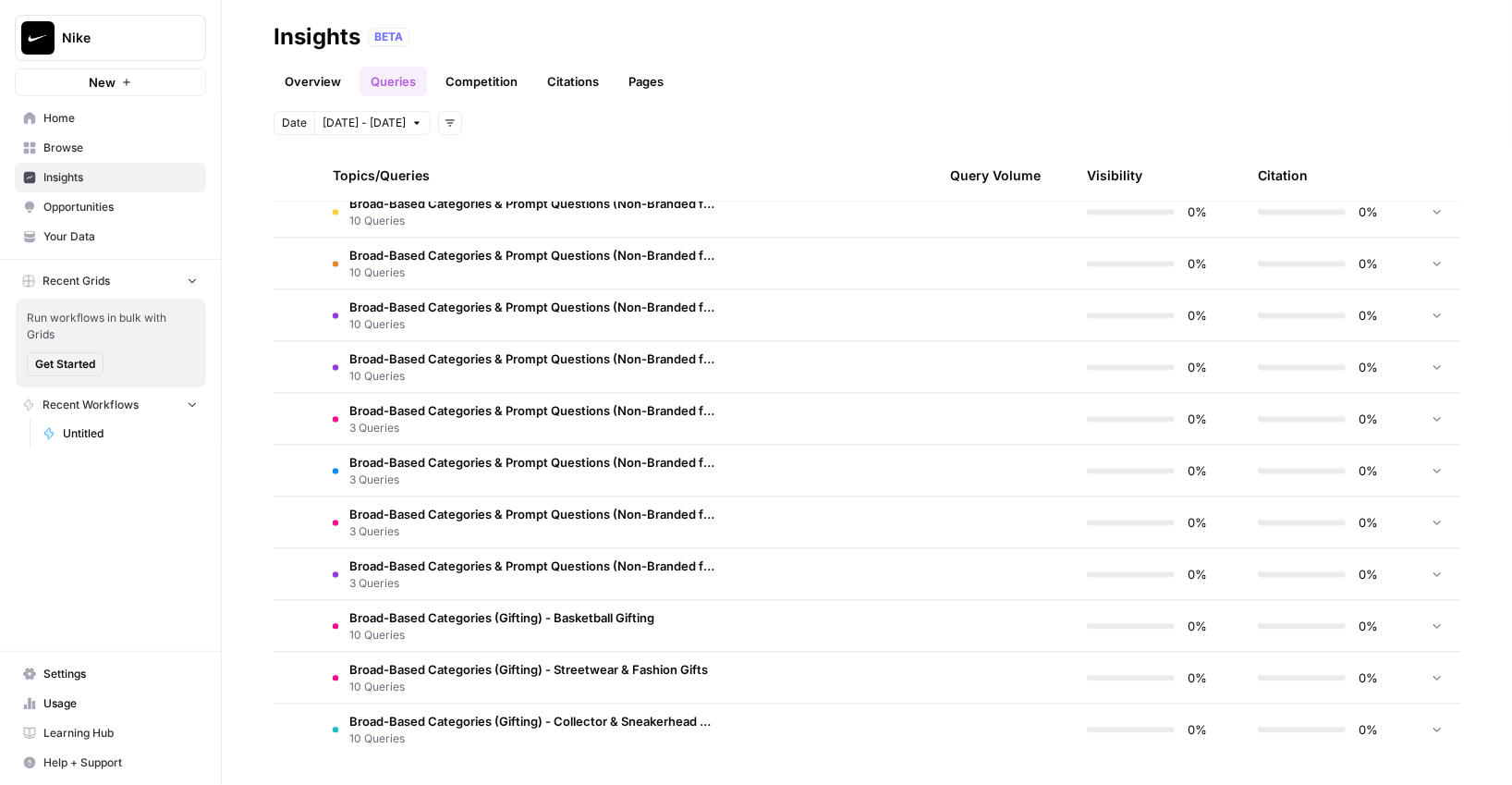
click at [478, 558] on span "Broad-Based Categories & Prompt Questions (Non-Branded for Jordan) - Lifestyle …" at bounding box center [532, 567] width 366 height 19
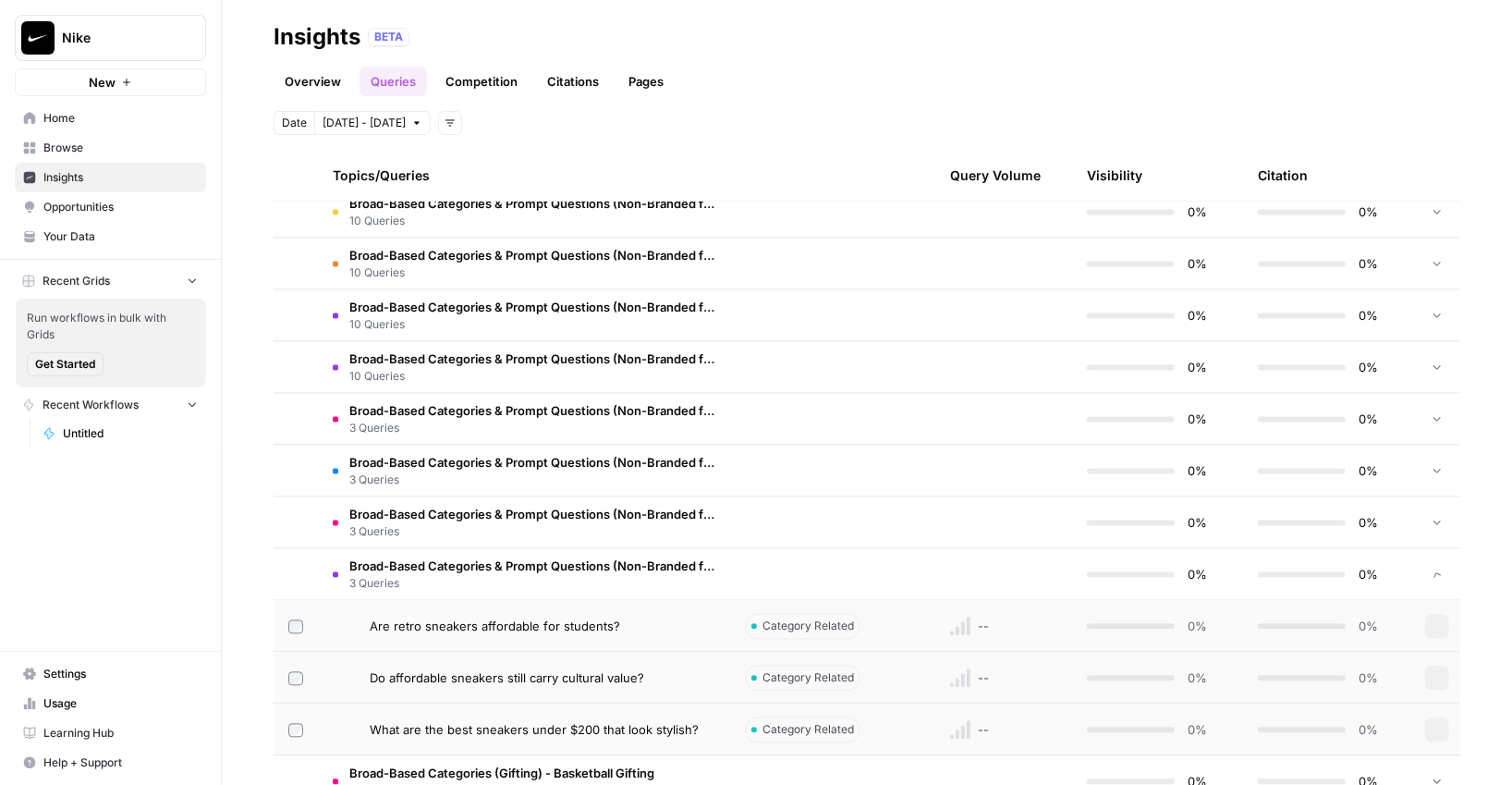
click at [481, 568] on span "Broad-Based Categories & Prompt Questions (Non-Branded for Jordan) - Lifestyle …" at bounding box center [532, 567] width 366 height 19
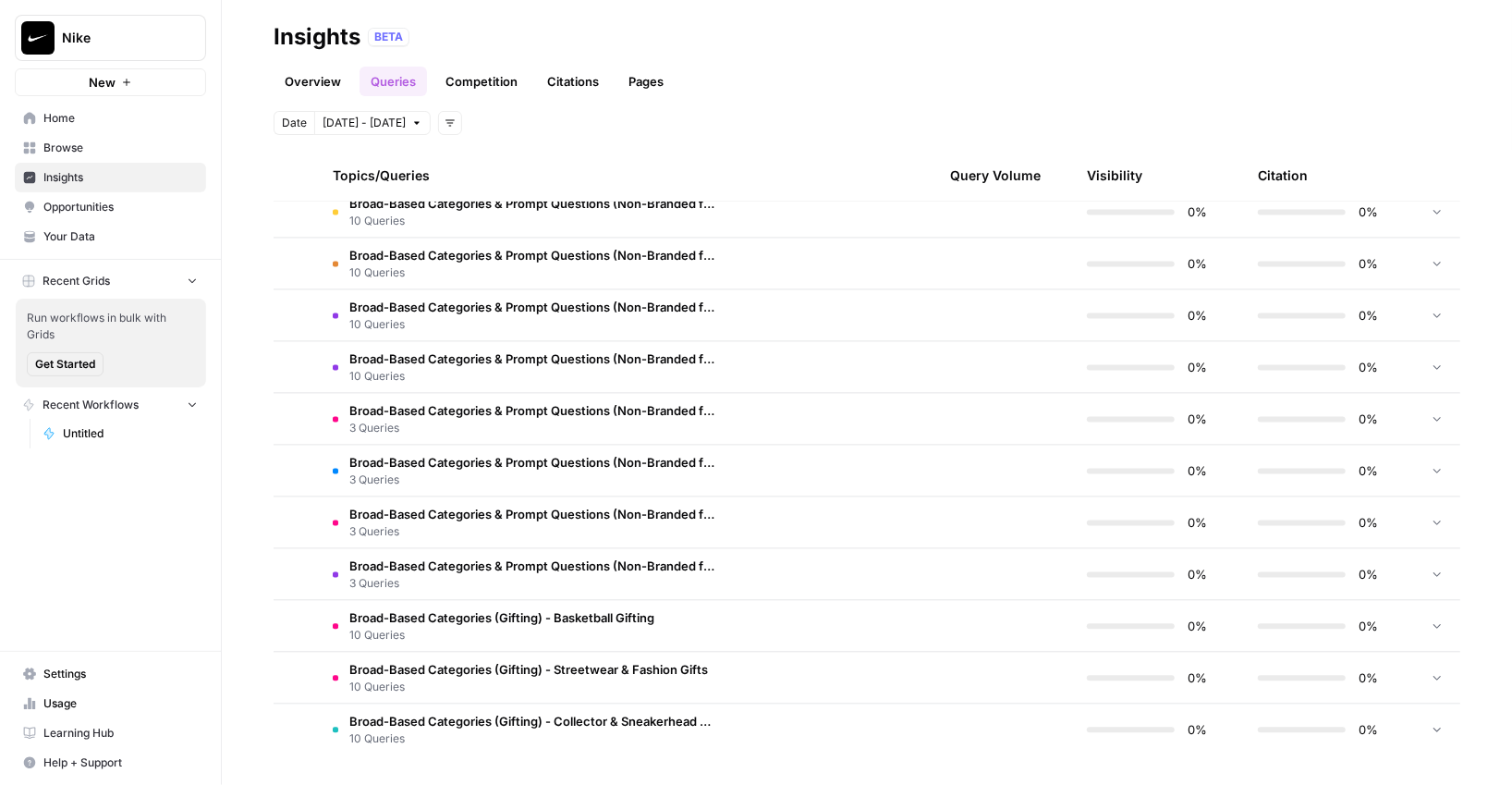
click at [481, 568] on span "Broad-Based Categories & Prompt Questions (Non-Branded for Jordan) - Lifestyle …" at bounding box center [532, 567] width 366 height 19
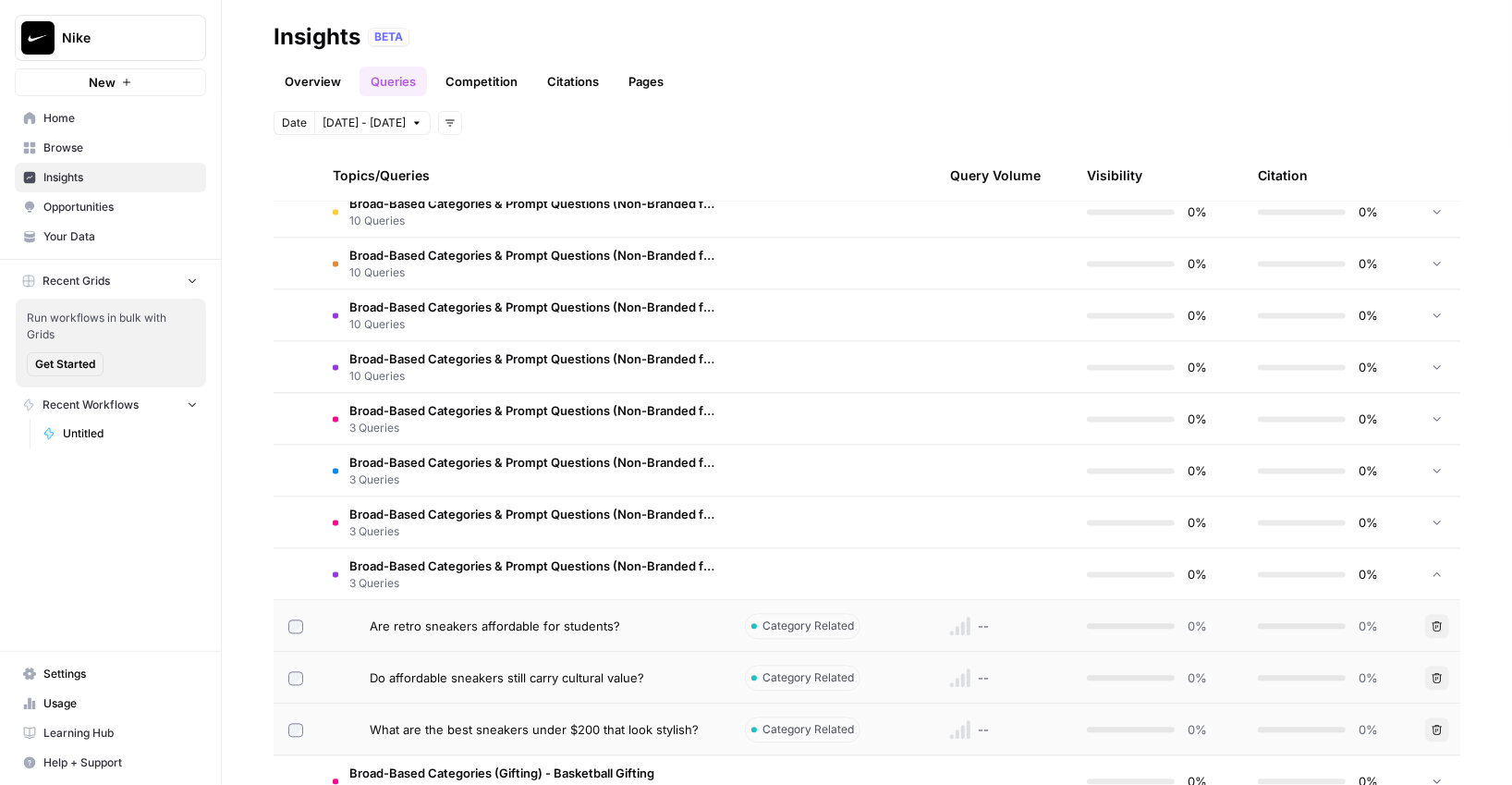
click at [481, 568] on span "Broad-Based Categories & Prompt Questions (Non-Branded for Jordan) - Lifestyle …" at bounding box center [532, 567] width 366 height 19
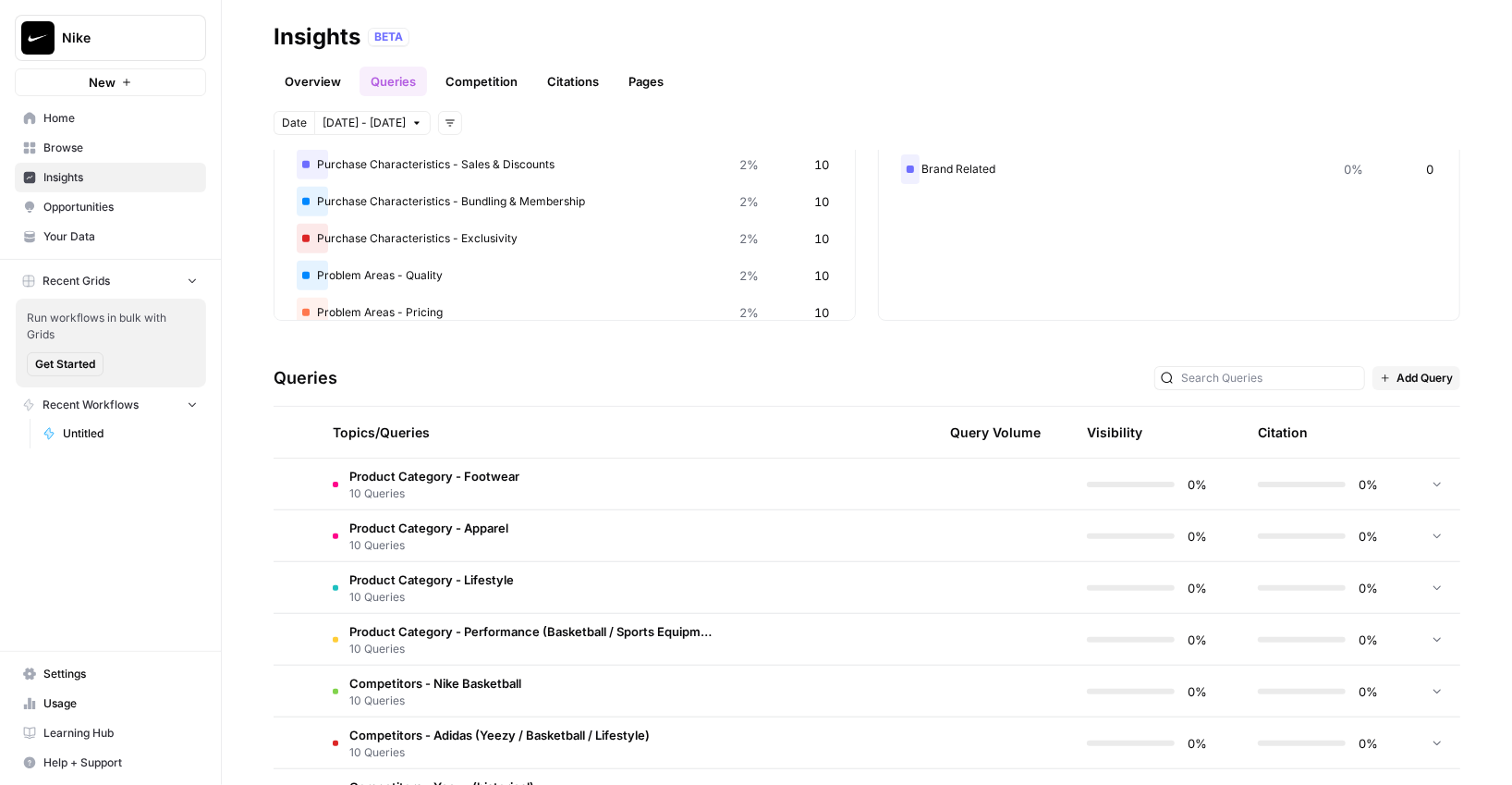
scroll to position [196, 0]
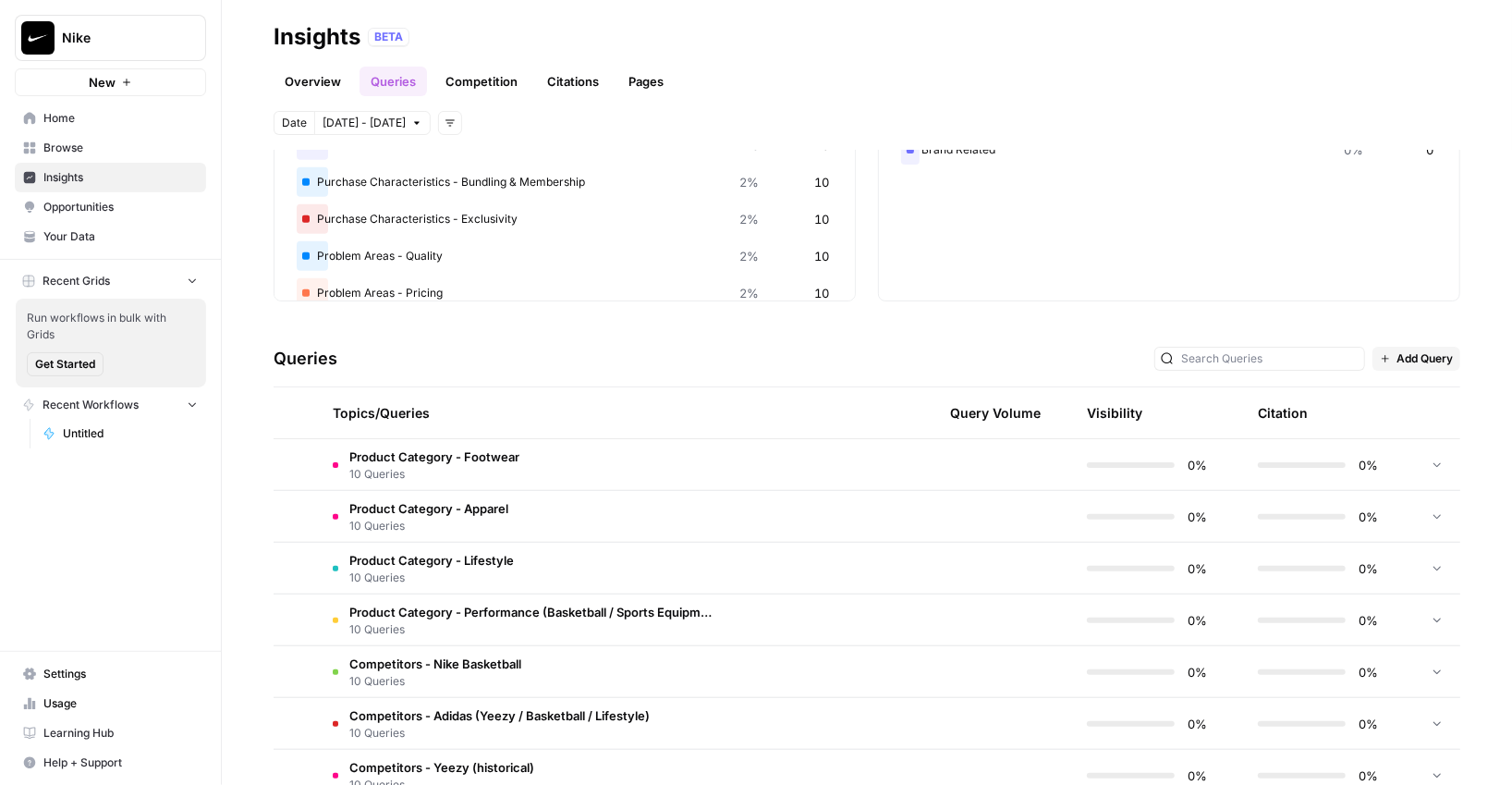
click at [478, 481] on td "Product Category - Footwear 10 Queries" at bounding box center [525, 464] width 413 height 51
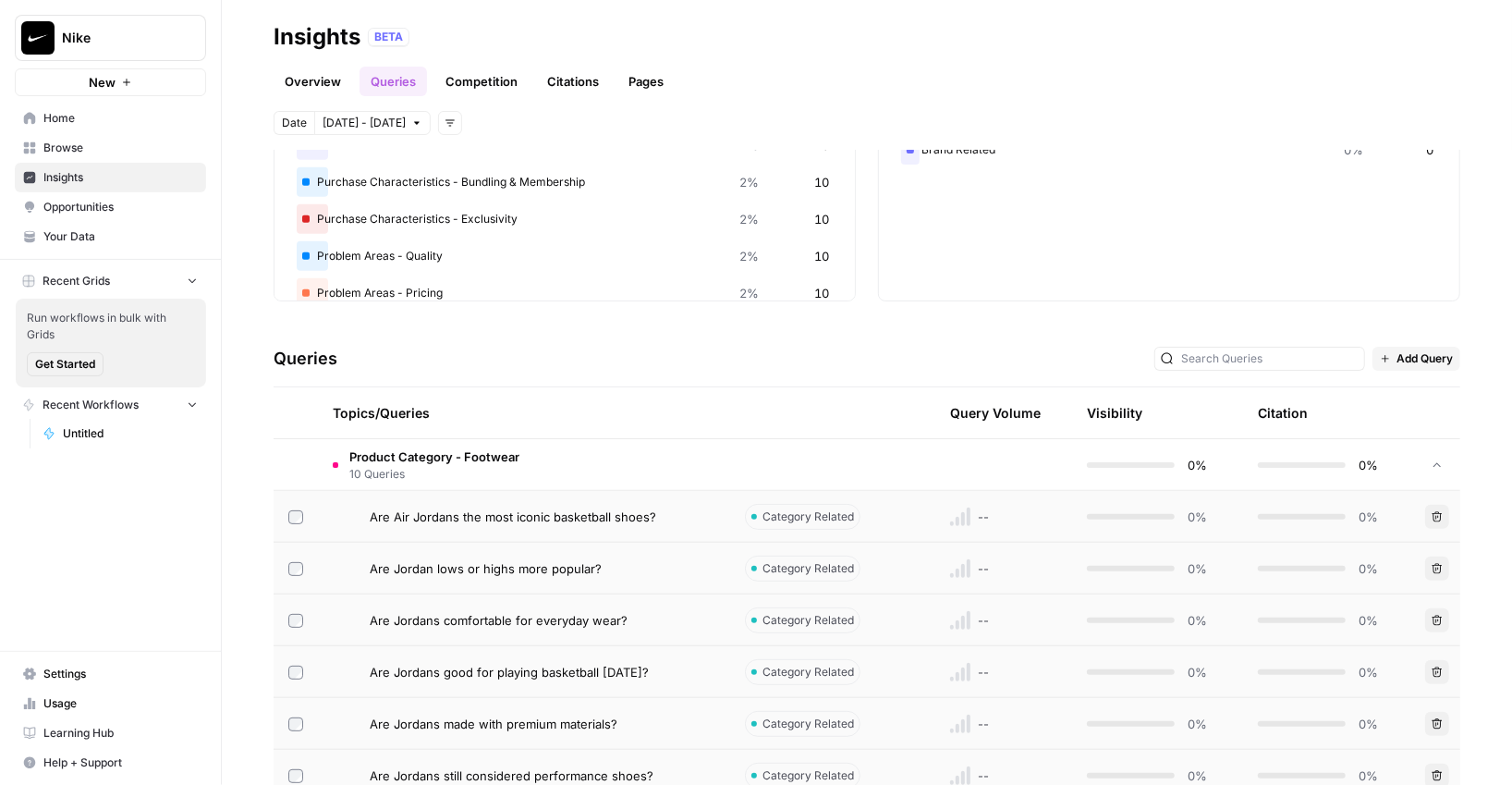
click at [500, 466] on span "10 Queries" at bounding box center [434, 474] width 170 height 17
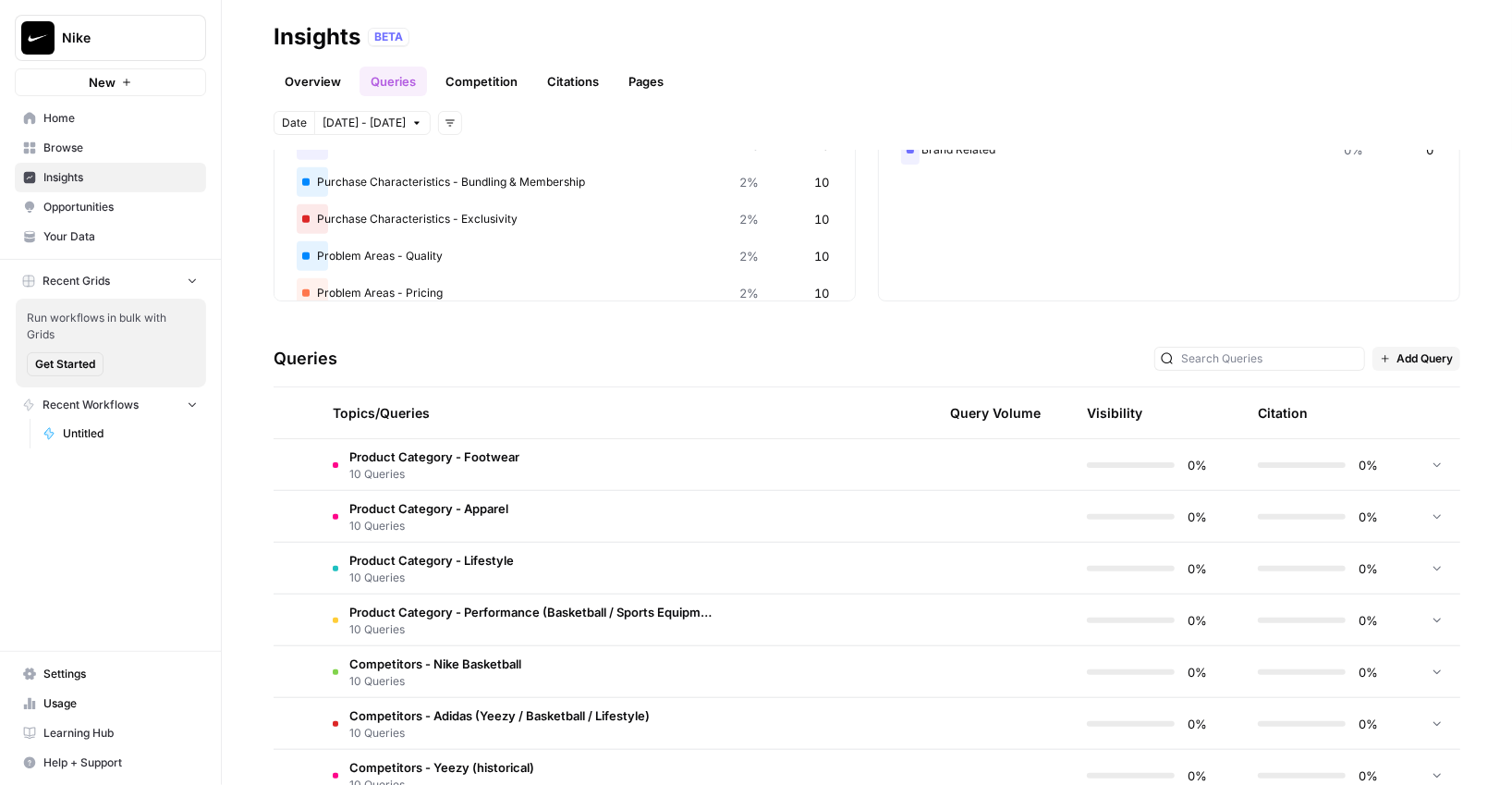
click at [484, 539] on td "Product Category - Apparel 10 Queries" at bounding box center [525, 516] width 413 height 51
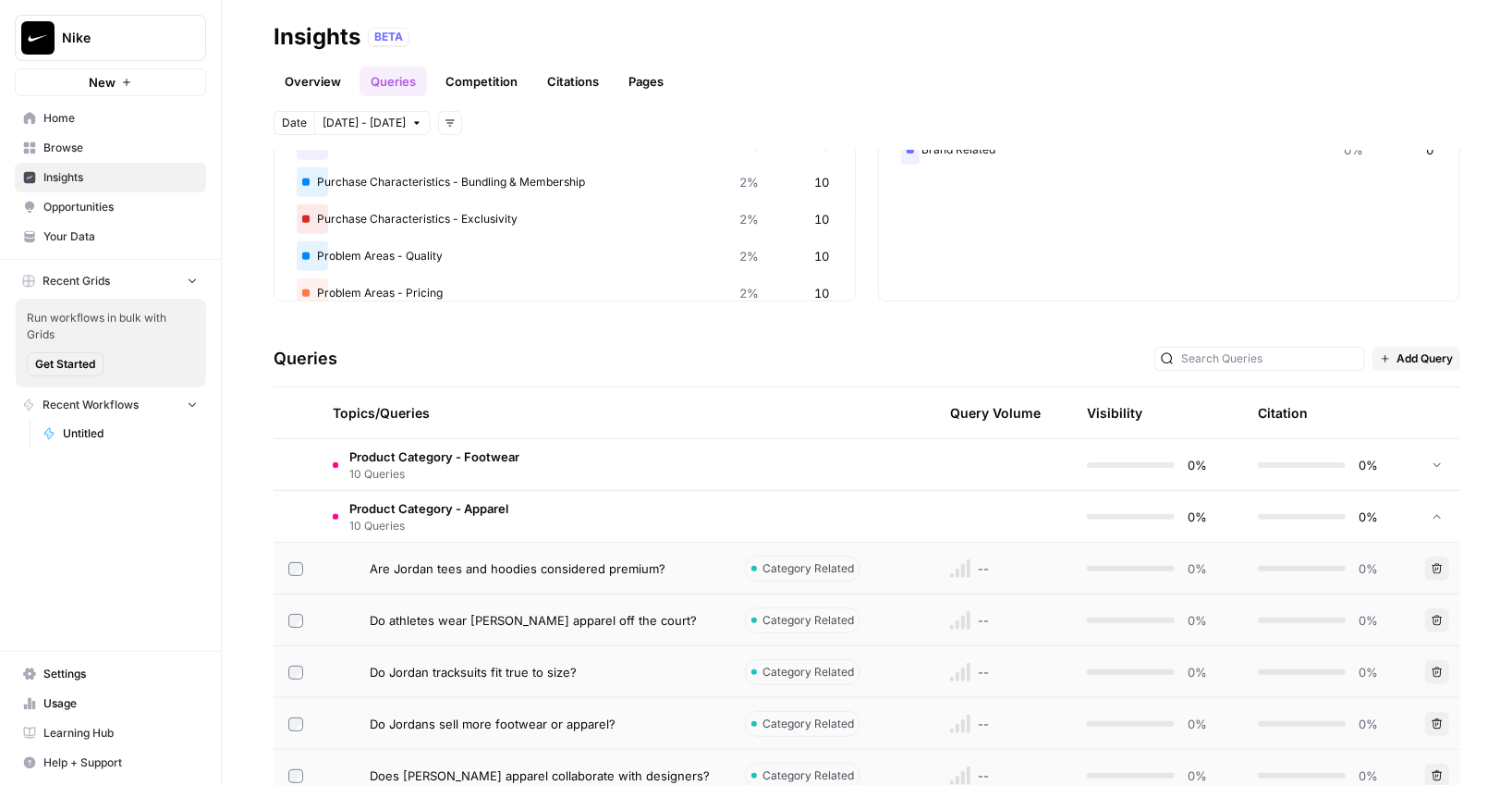
click at [496, 521] on span "10 Queries" at bounding box center [429, 526] width 159 height 17
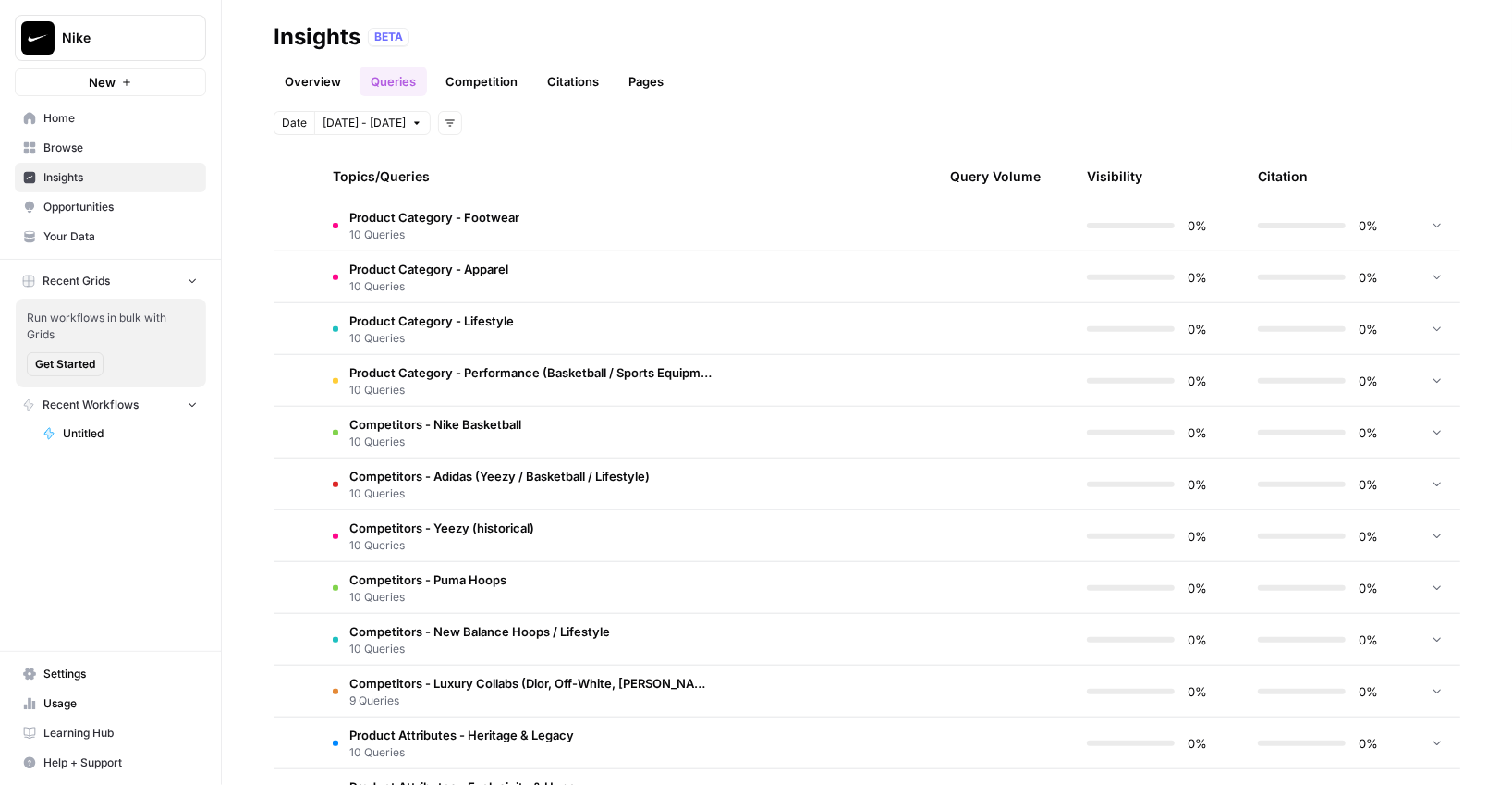
scroll to position [540, 0]
